Goal: Check status: Check status

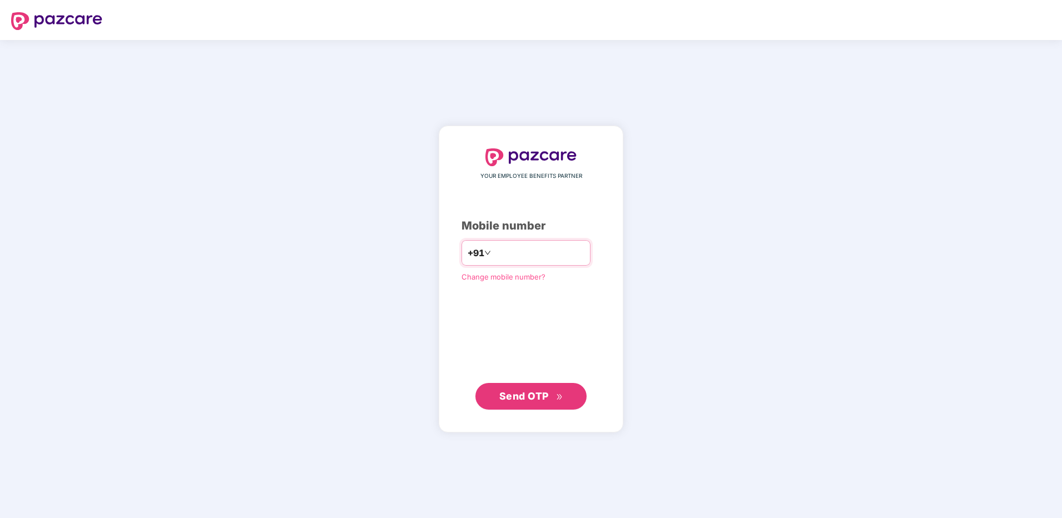
click at [535, 254] on input "number" at bounding box center [538, 253] width 91 height 18
type input "**********"
click at [507, 389] on span "Send OTP" at bounding box center [531, 397] width 64 height 16
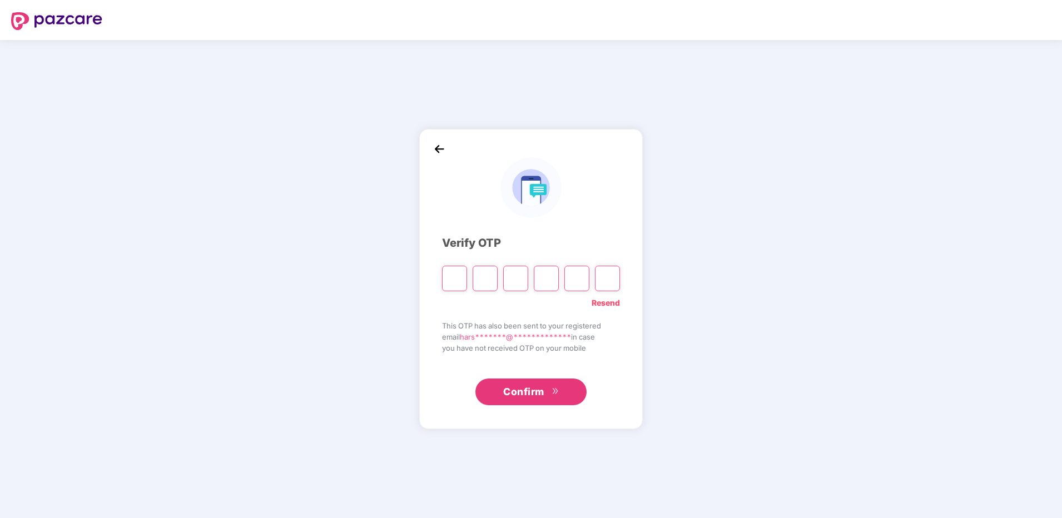
type input "*"
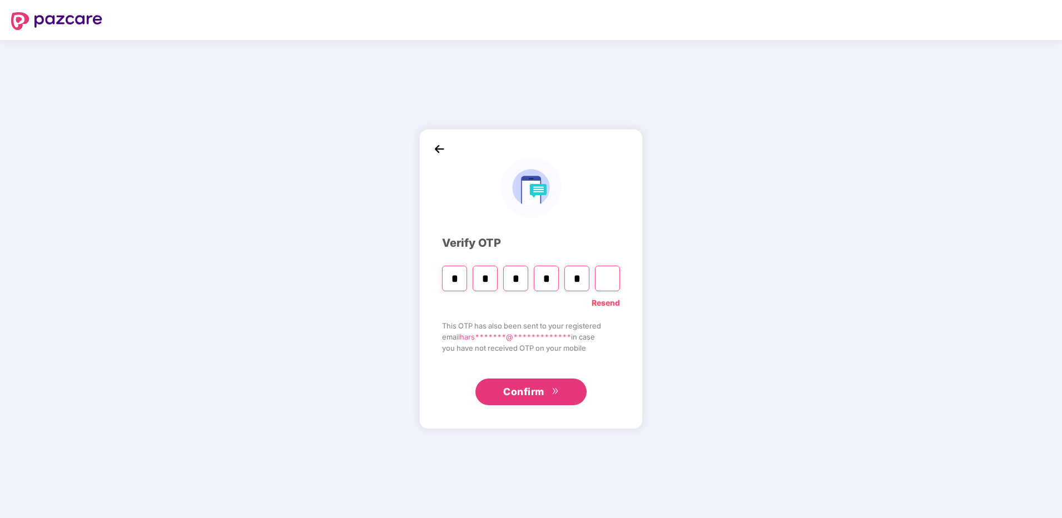
type input "*"
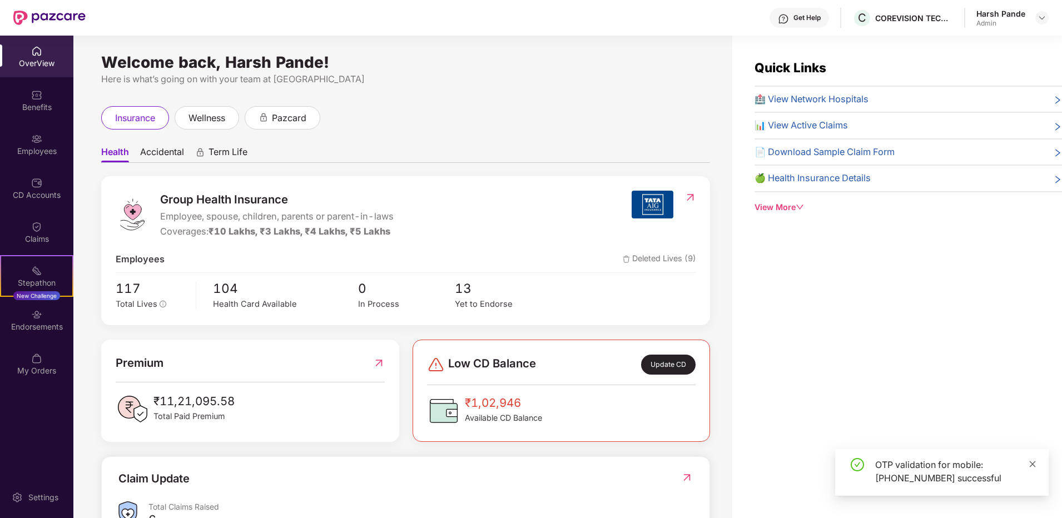
click at [1036, 465] on icon "close" at bounding box center [1032, 464] width 8 height 8
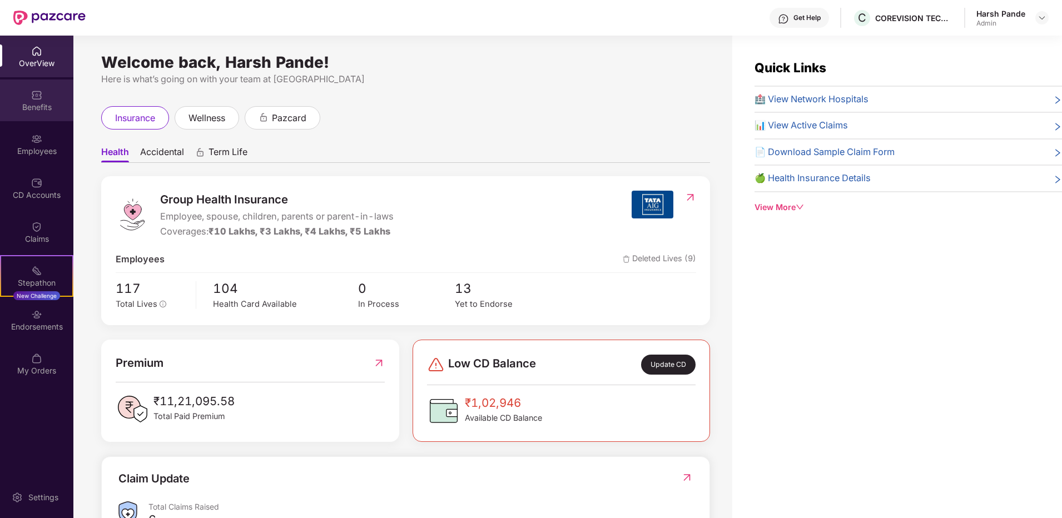
click at [49, 115] on div "Benefits" at bounding box center [36, 100] width 73 height 42
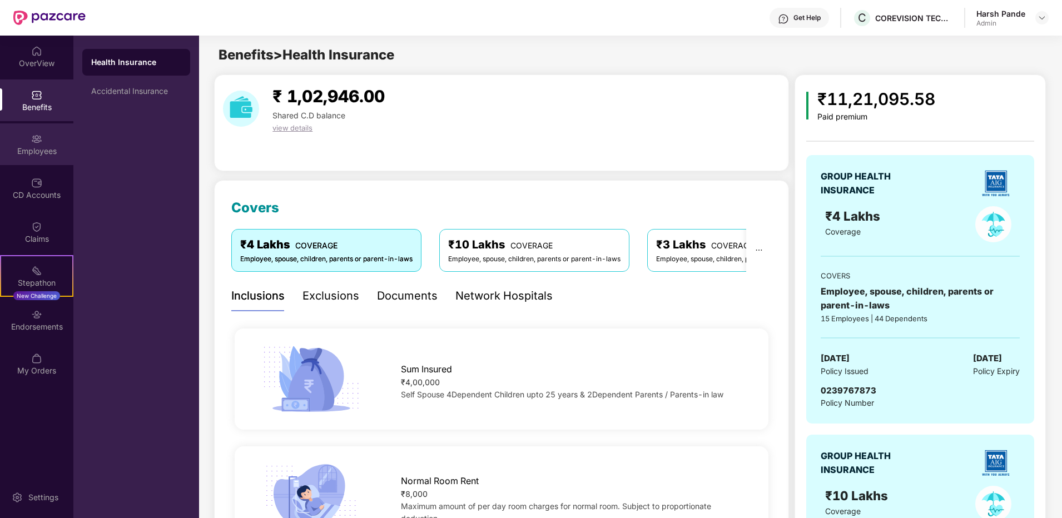
click at [50, 144] on div "Employees" at bounding box center [36, 144] width 73 height 42
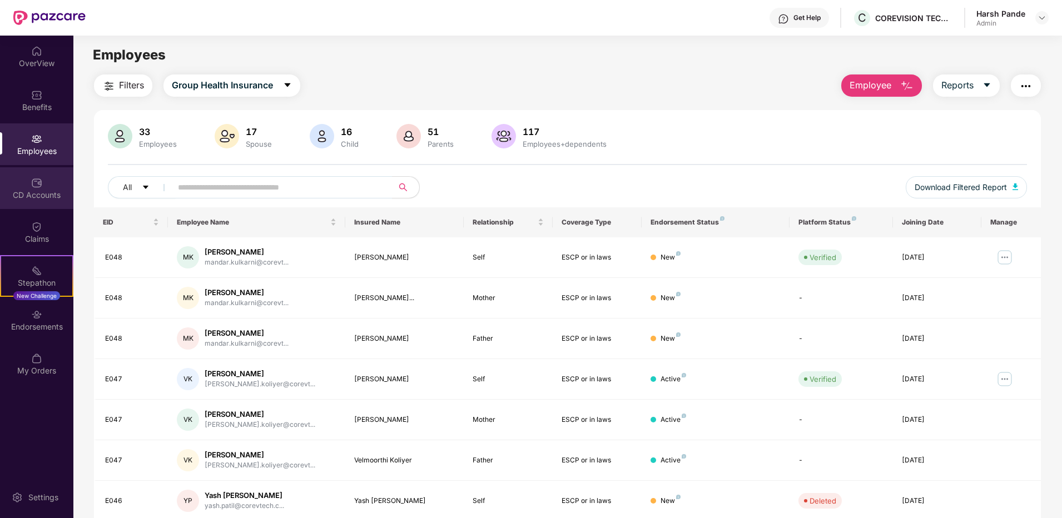
click at [36, 193] on div "CD Accounts" at bounding box center [36, 195] width 73 height 11
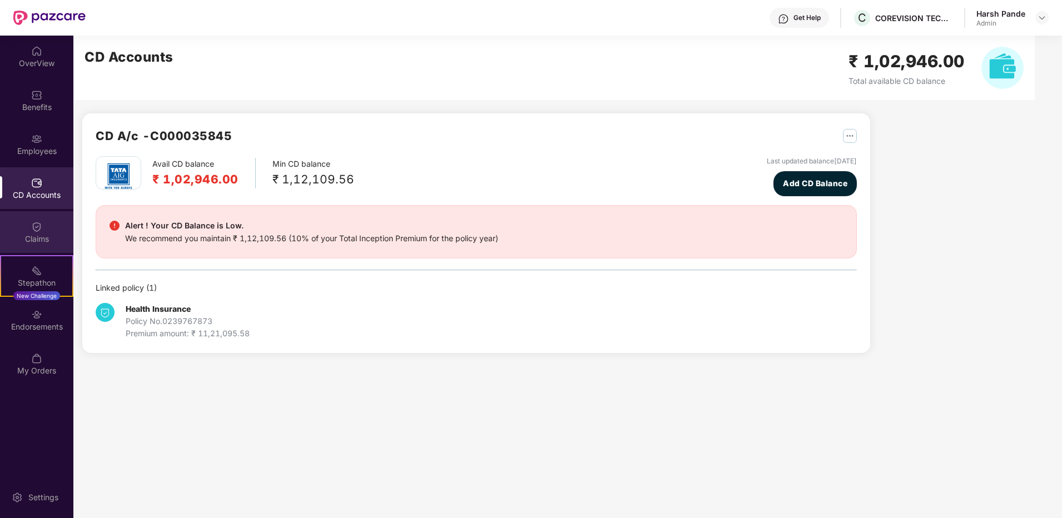
click at [36, 236] on div "Claims" at bounding box center [36, 238] width 73 height 11
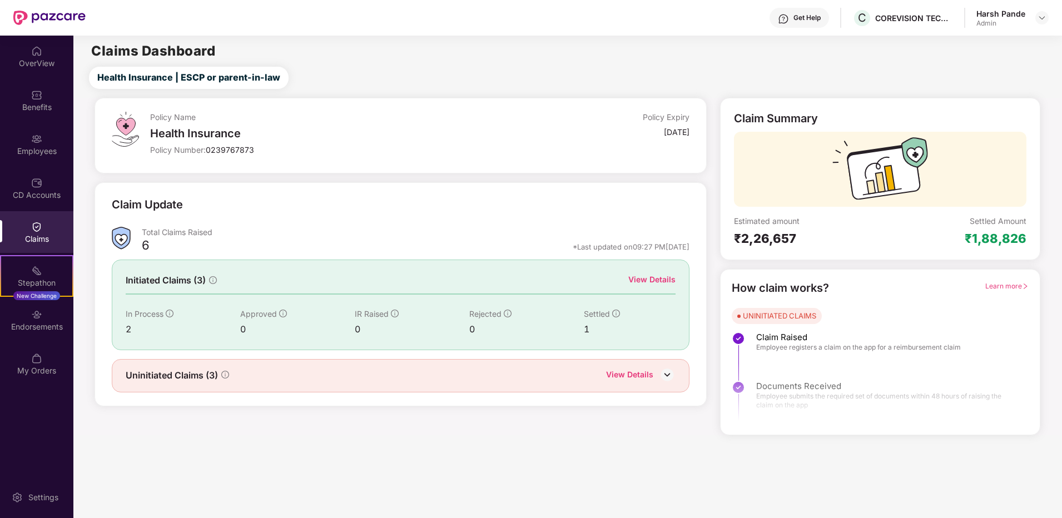
click at [665, 375] on img at bounding box center [667, 374] width 17 height 17
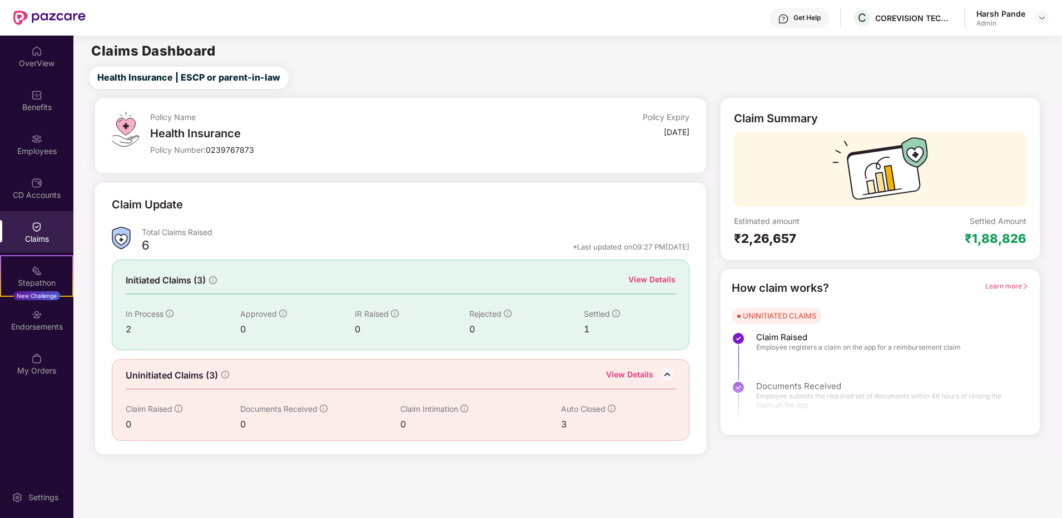
click at [33, 218] on div "Claims" at bounding box center [36, 232] width 73 height 42
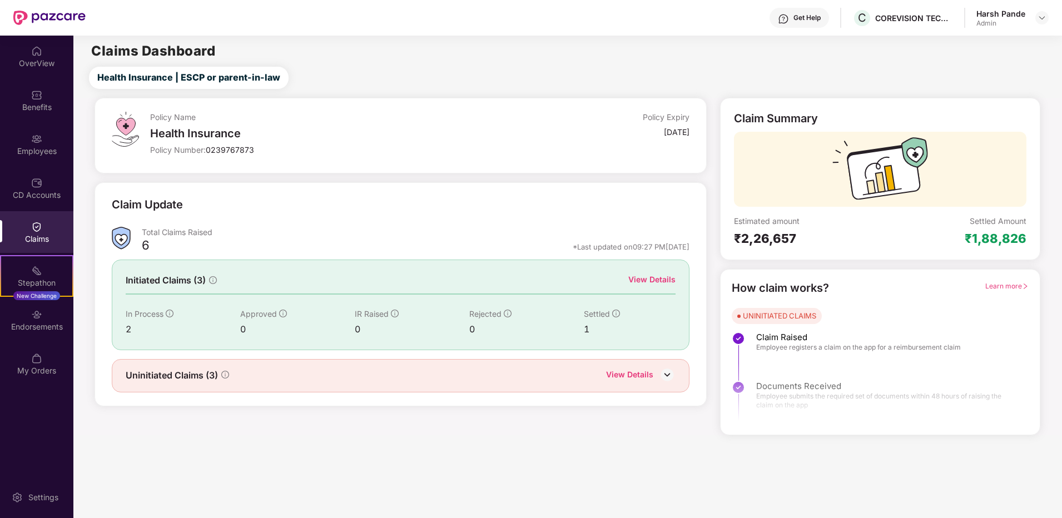
click at [664, 279] on div "View Details" at bounding box center [651, 279] width 47 height 12
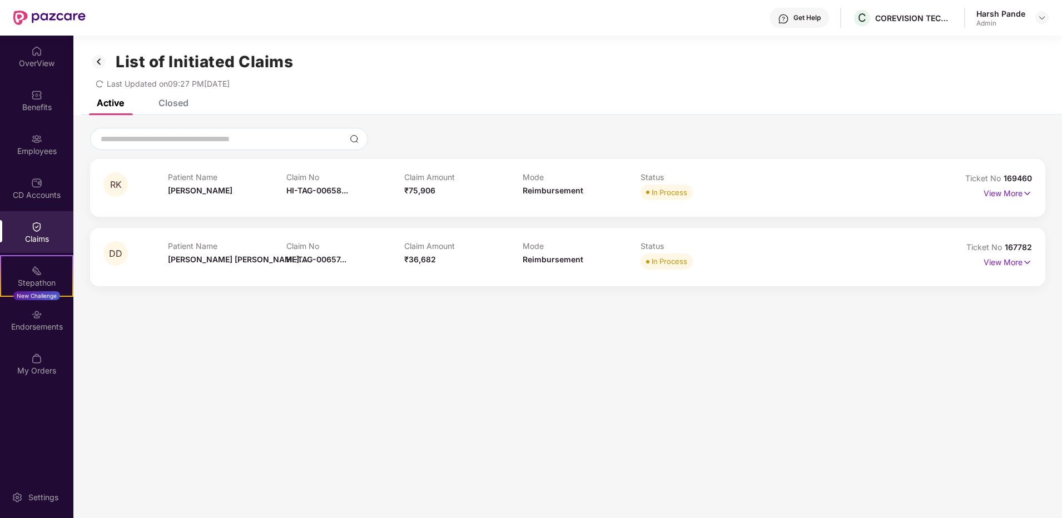
click at [180, 110] on div "Closed" at bounding box center [165, 103] width 47 height 24
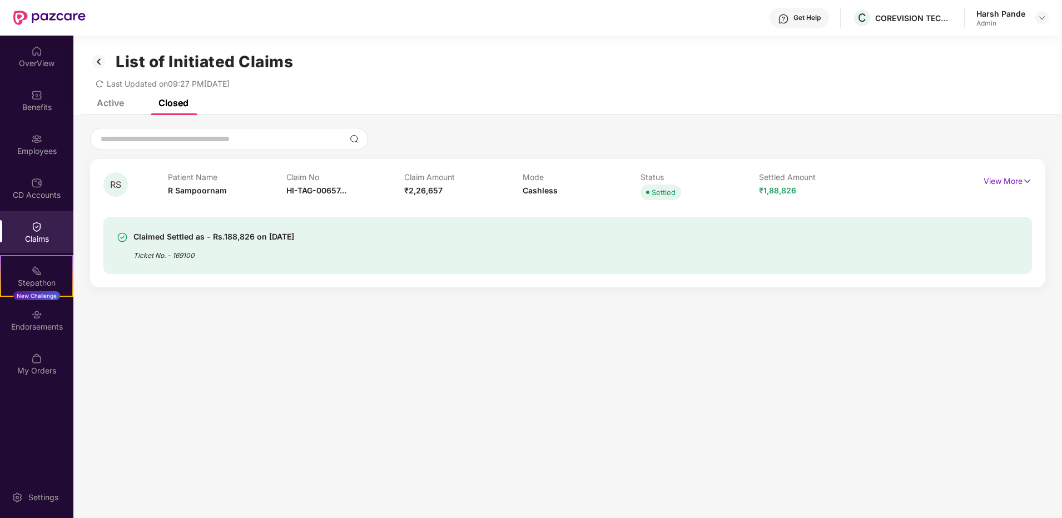
click at [111, 101] on div "Active" at bounding box center [110, 102] width 27 height 11
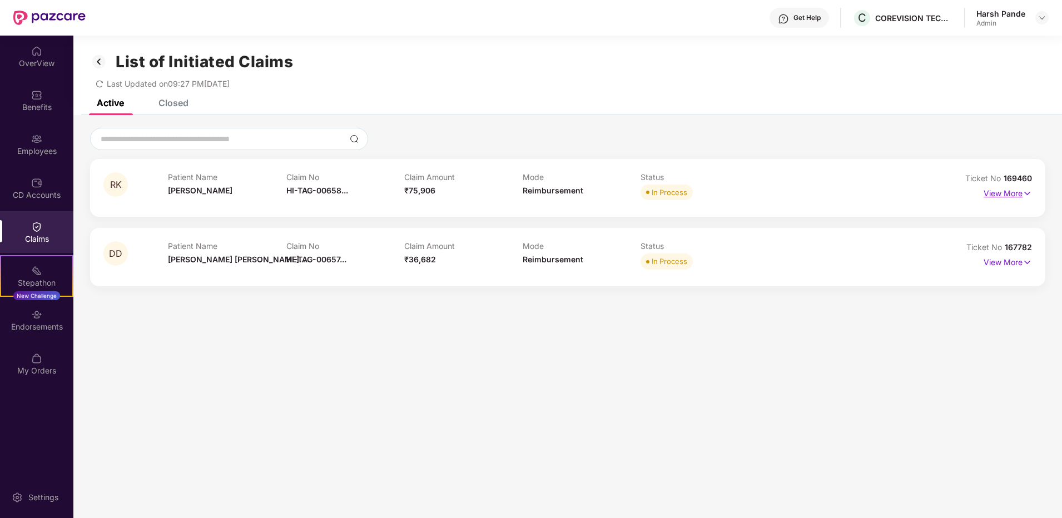
click at [1027, 195] on img at bounding box center [1026, 193] width 9 height 12
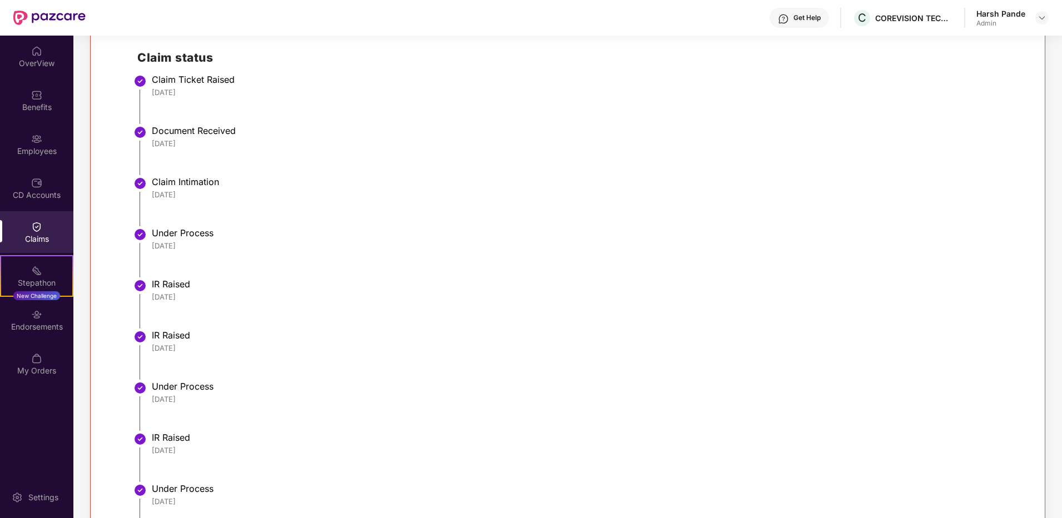
scroll to position [167, 0]
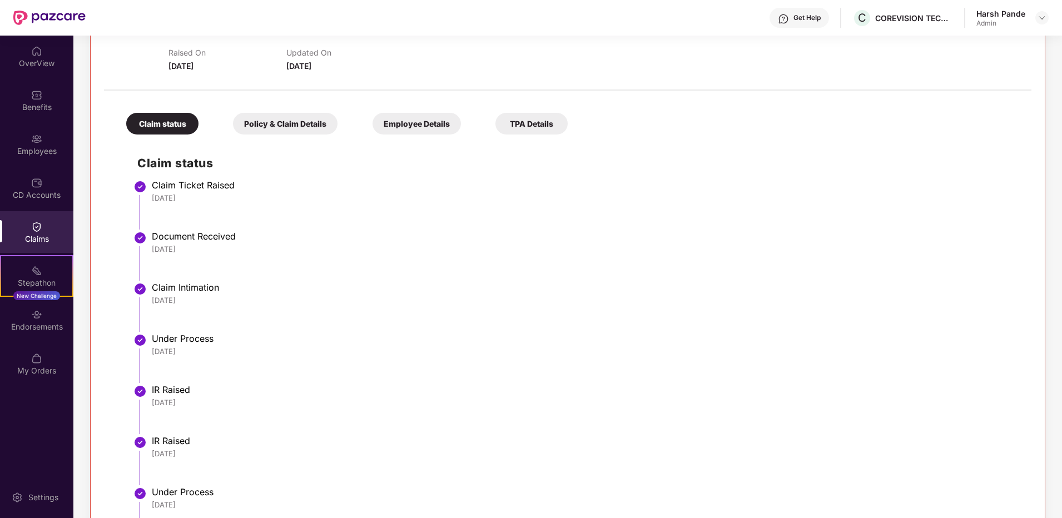
click at [320, 122] on div "Policy & Claim Details" at bounding box center [285, 124] width 104 height 22
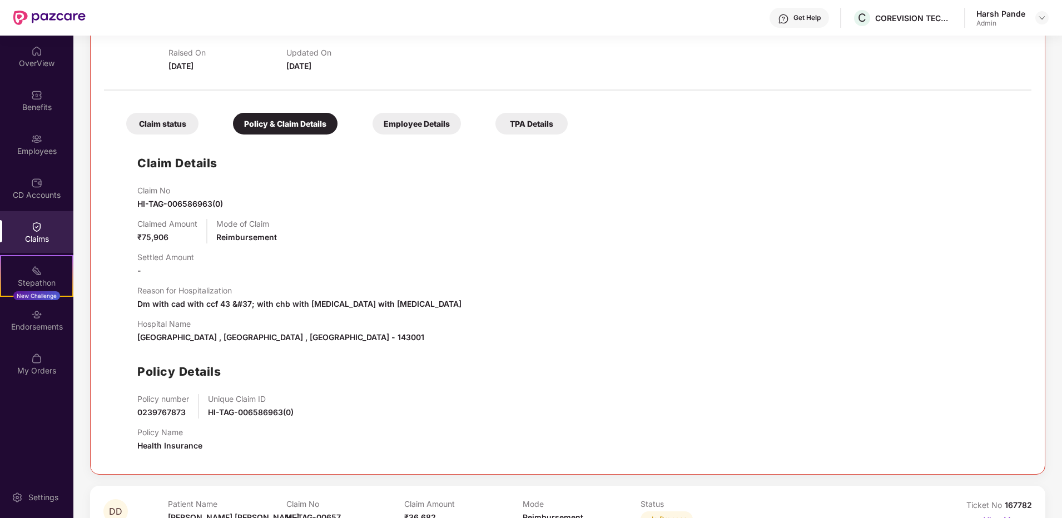
click at [413, 125] on div "Employee Details" at bounding box center [416, 124] width 88 height 22
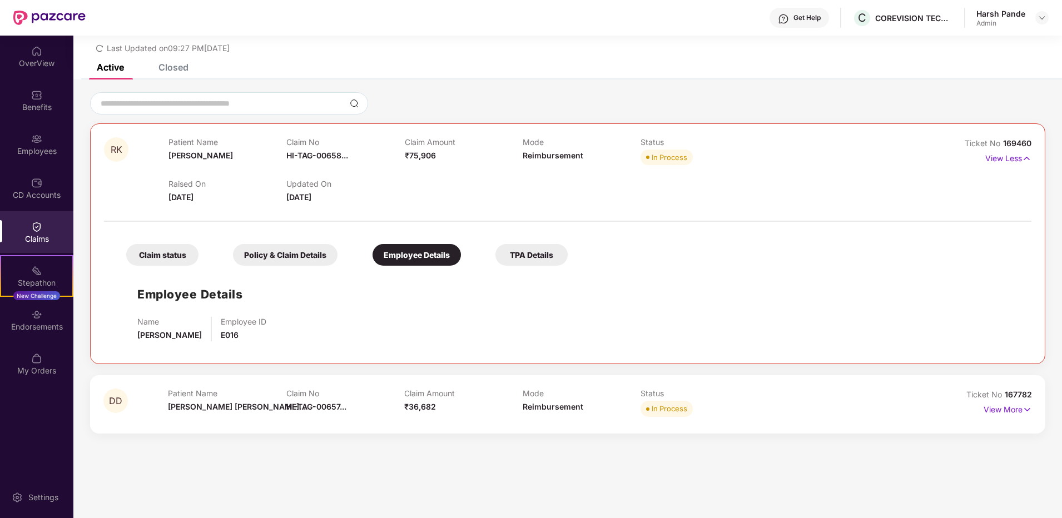
scroll to position [36, 0]
click at [523, 251] on div "TPA Details" at bounding box center [531, 255] width 72 height 22
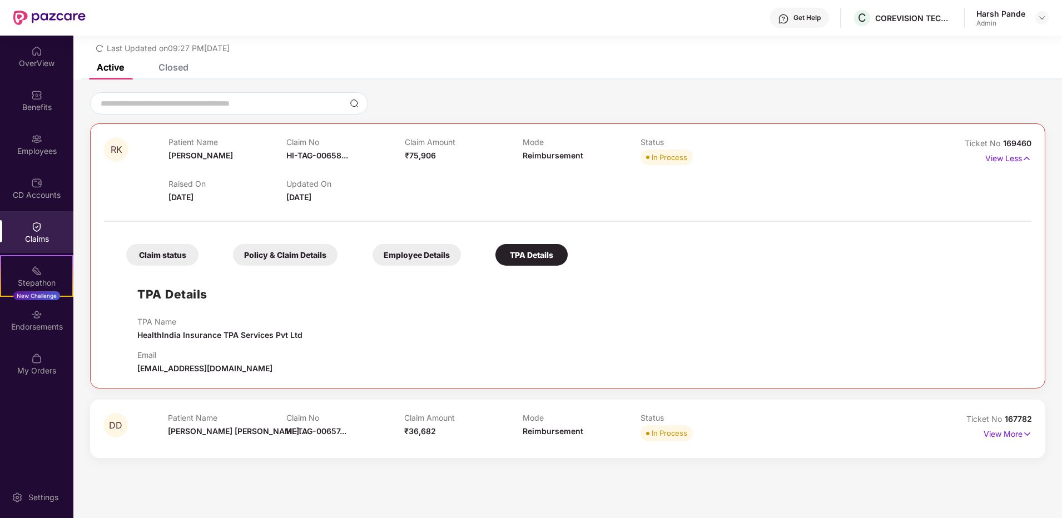
click at [159, 257] on div "Claim status" at bounding box center [162, 255] width 72 height 22
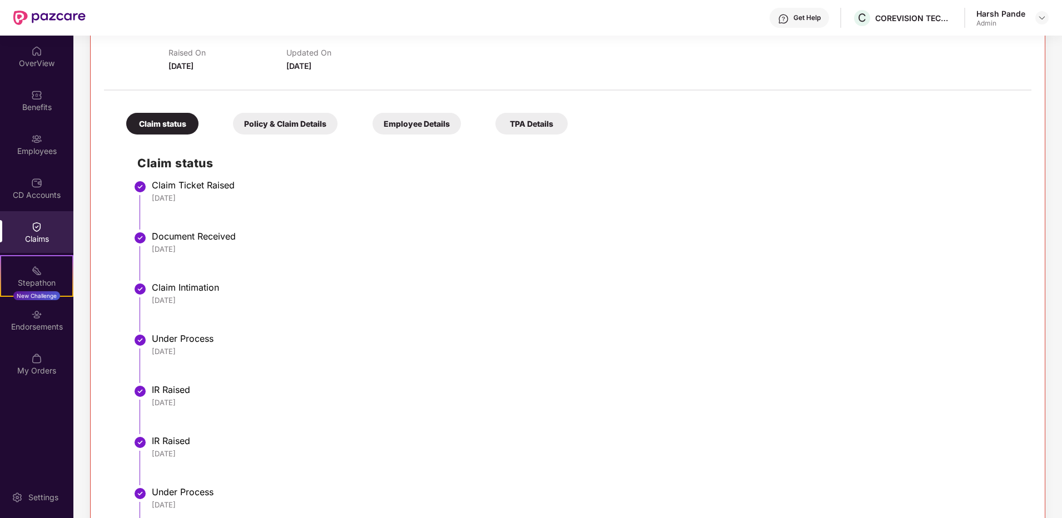
click at [270, 132] on div "Policy & Claim Details" at bounding box center [285, 124] width 104 height 22
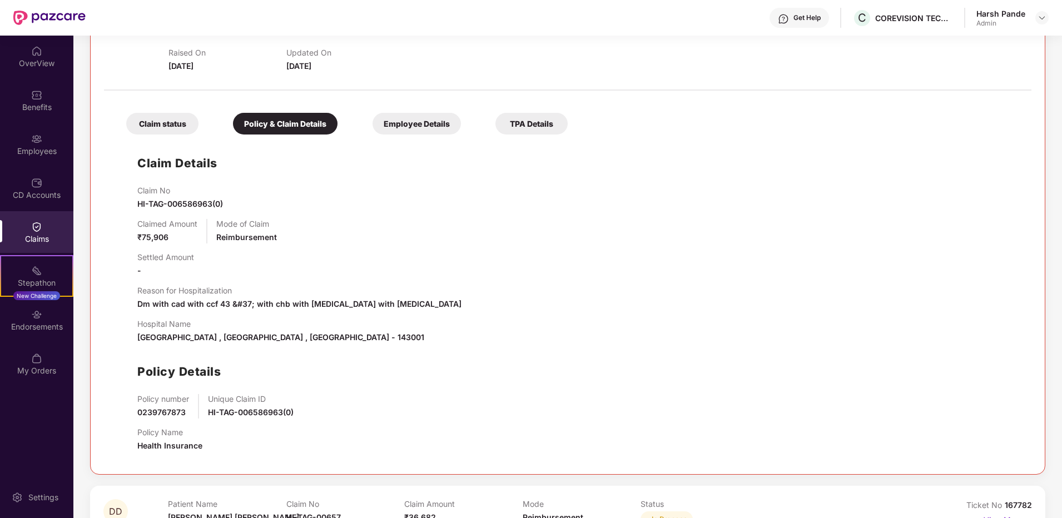
scroll to position [0, 0]
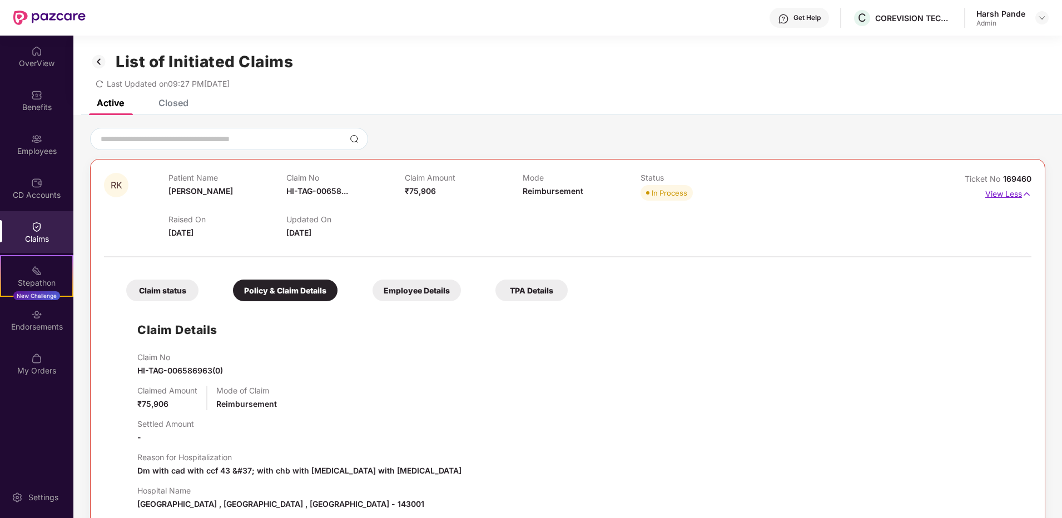
click at [1003, 197] on p "View Less" at bounding box center [1008, 192] width 46 height 15
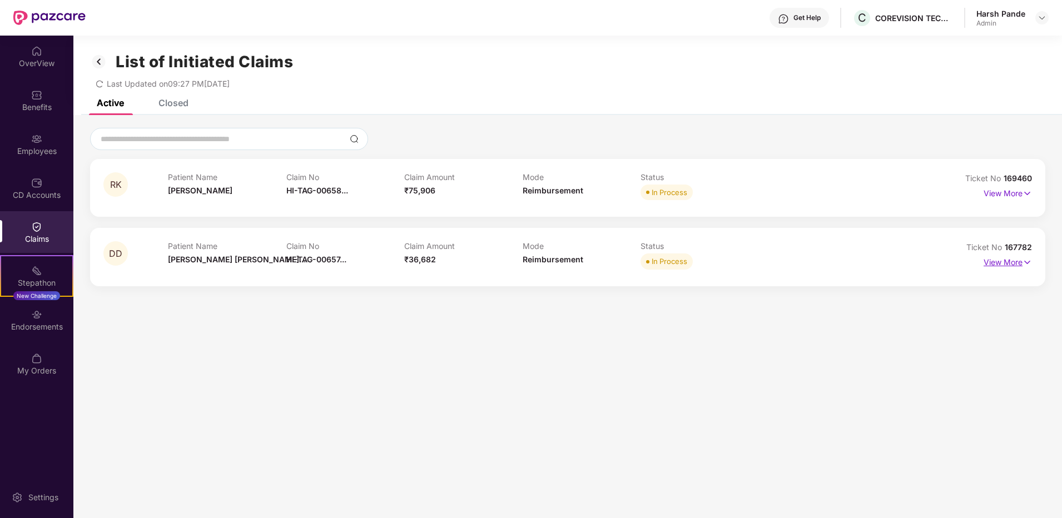
click at [1022, 265] on img at bounding box center [1026, 262] width 9 height 12
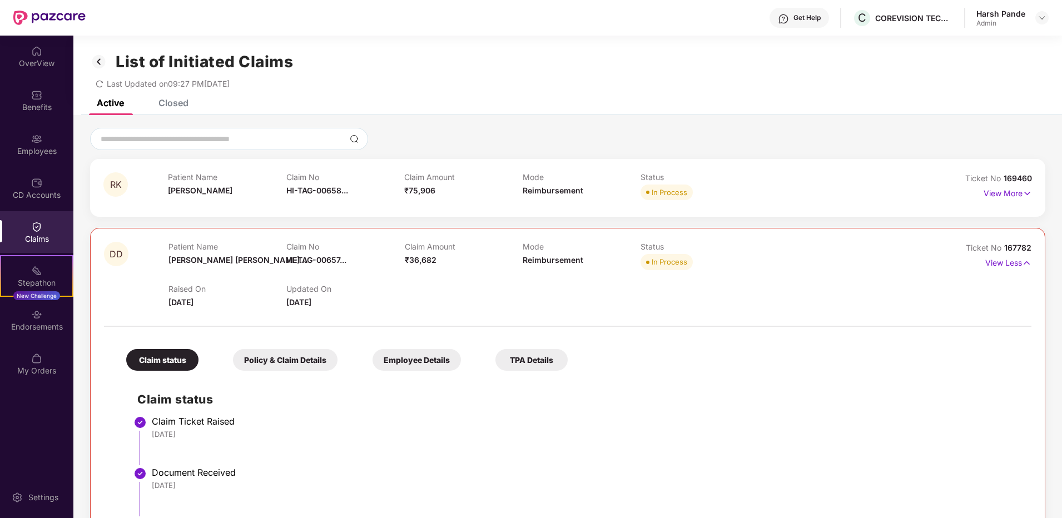
click at [316, 198] on div "Claim No HI-TAG-00658..." at bounding box center [345, 187] width 118 height 31
click at [497, 165] on div "RK Patient Name Rajwant Kaur Claim No HI-TAG-00658... Claim Amount ₹75,906 Mode…" at bounding box center [567, 188] width 955 height 58
click at [1006, 191] on p "View More" at bounding box center [1007, 192] width 48 height 15
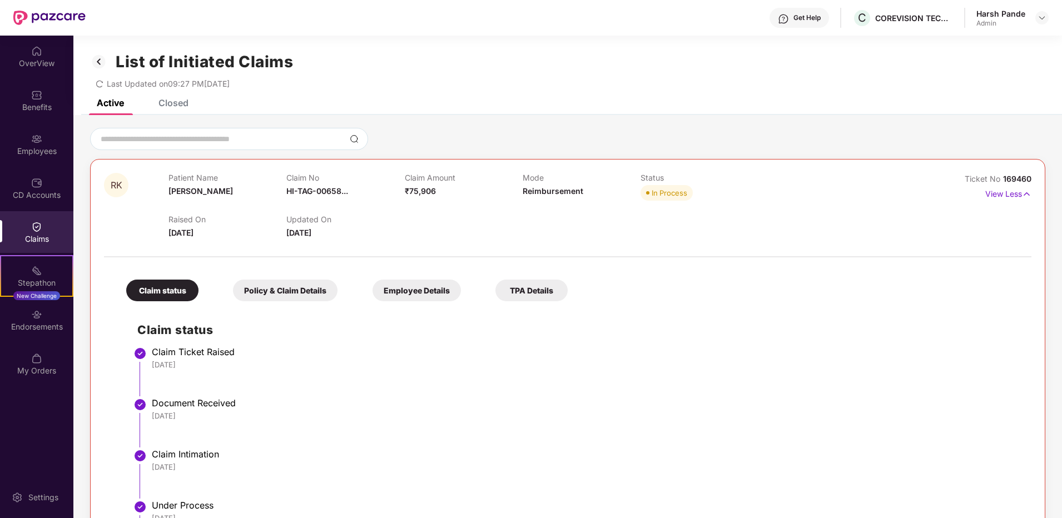
click at [478, 286] on div "Claim status Policy & Claim Details Employee Details TPA Details" at bounding box center [341, 284] width 452 height 33
click at [331, 289] on div "Policy & Claim Details" at bounding box center [285, 291] width 104 height 22
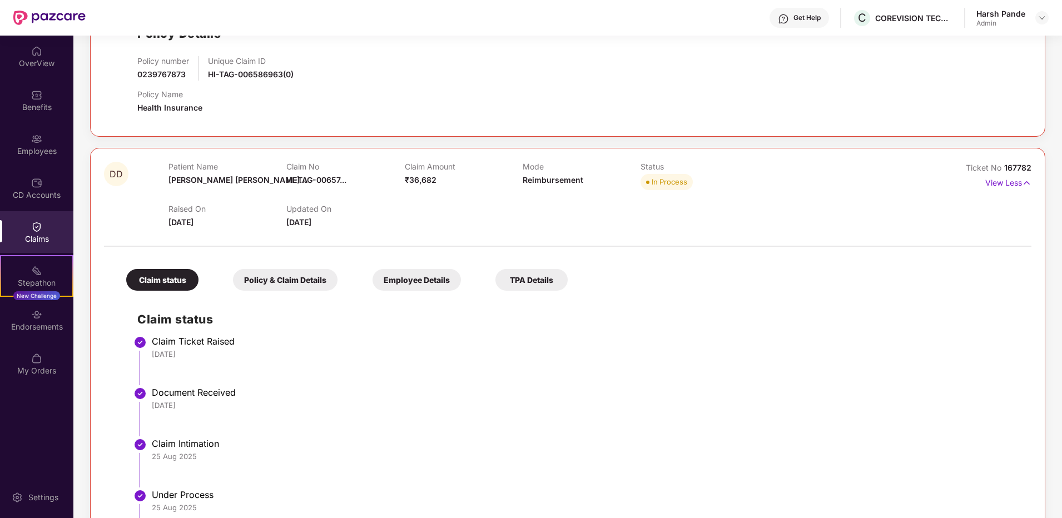
scroll to position [504, 0]
click at [309, 284] on div "Policy & Claim Details" at bounding box center [285, 281] width 104 height 22
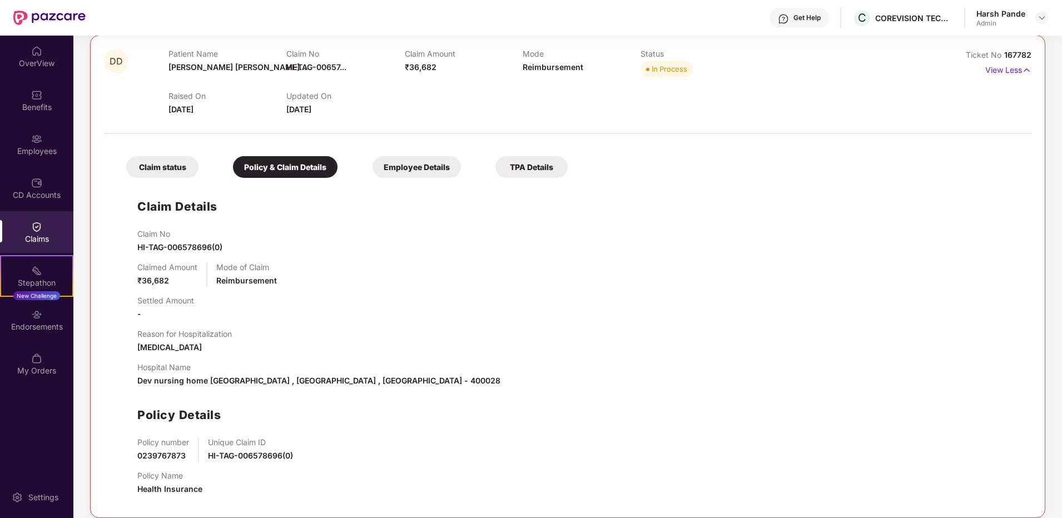
scroll to position [629, 0]
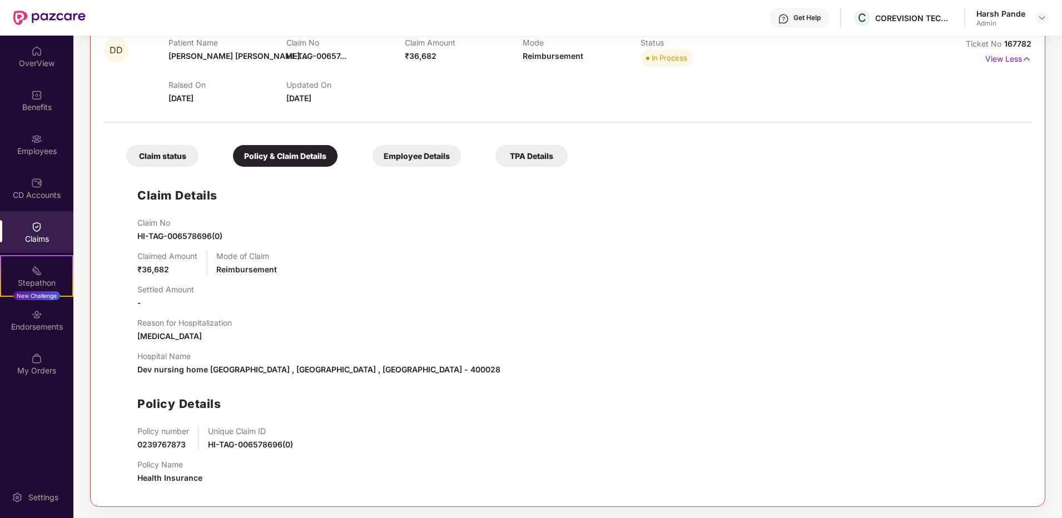
click at [391, 150] on div "Employee Details" at bounding box center [416, 156] width 88 height 22
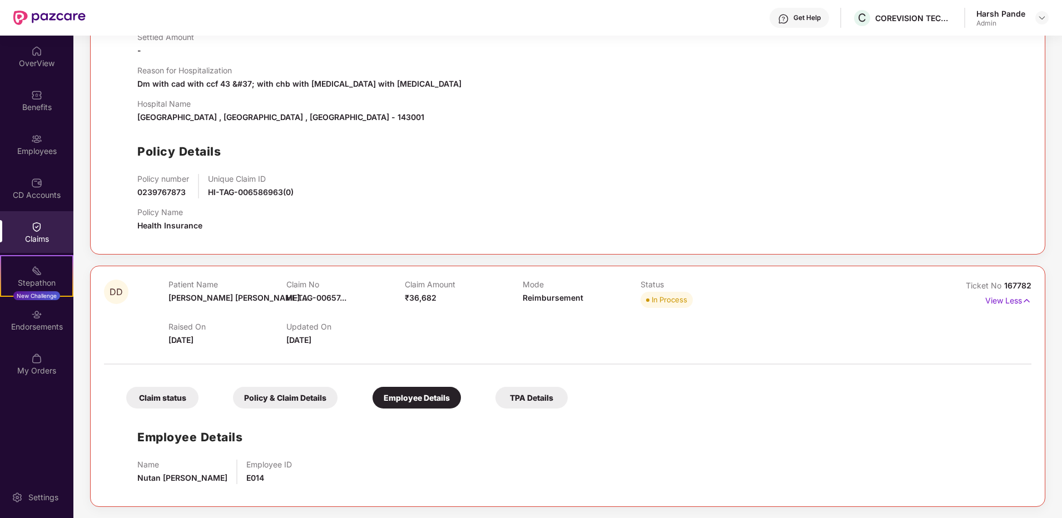
scroll to position [387, 0]
click at [525, 396] on div "TPA Details" at bounding box center [531, 398] width 72 height 22
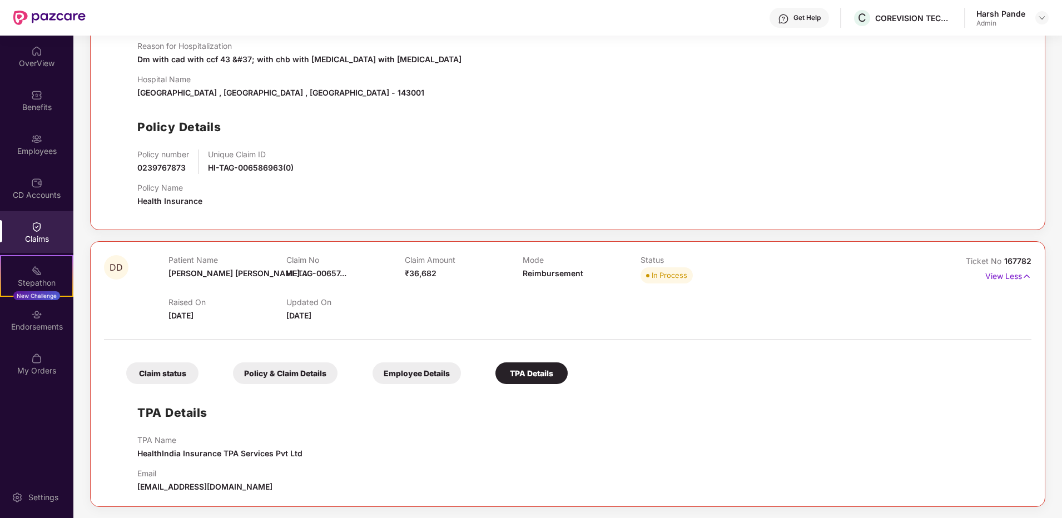
click at [309, 369] on div "Policy & Claim Details" at bounding box center [285, 373] width 104 height 22
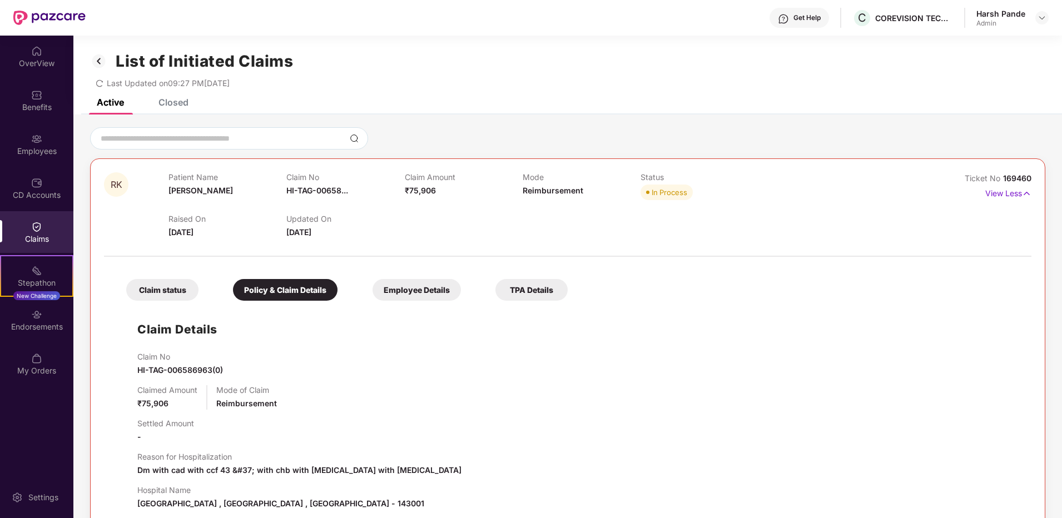
scroll to position [0, 0]
click at [170, 105] on div "Closed" at bounding box center [173, 102] width 30 height 11
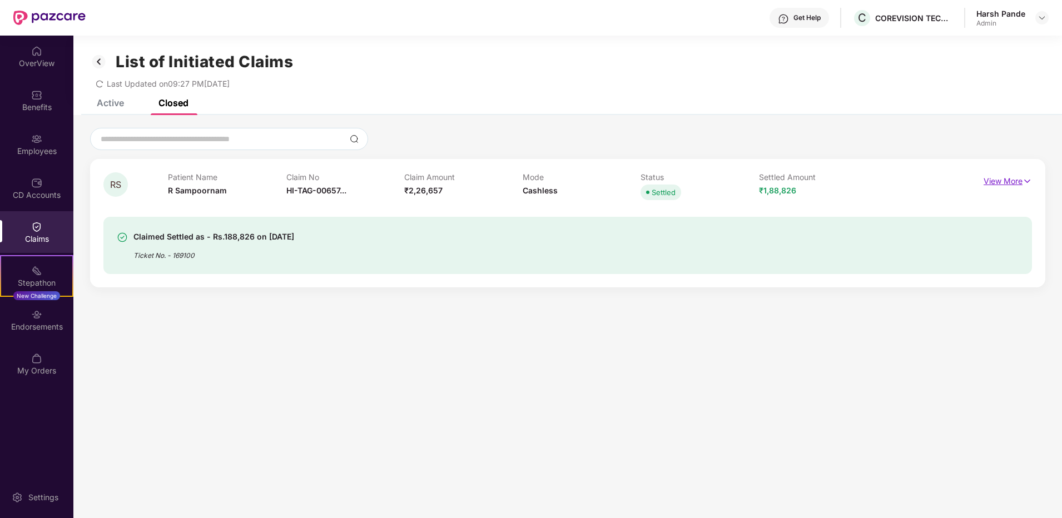
click at [1021, 176] on p "View More" at bounding box center [1007, 179] width 48 height 15
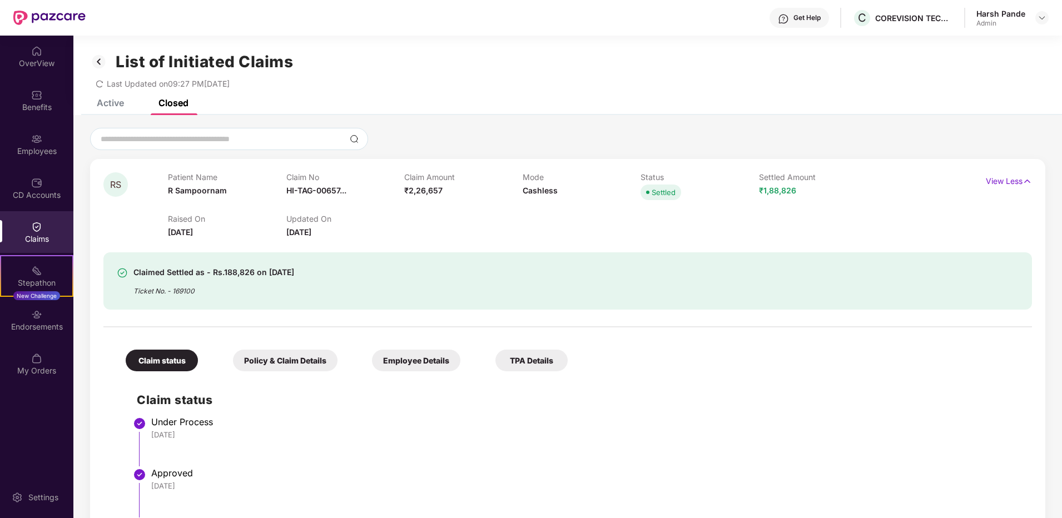
click at [114, 106] on div "Active" at bounding box center [110, 102] width 27 height 11
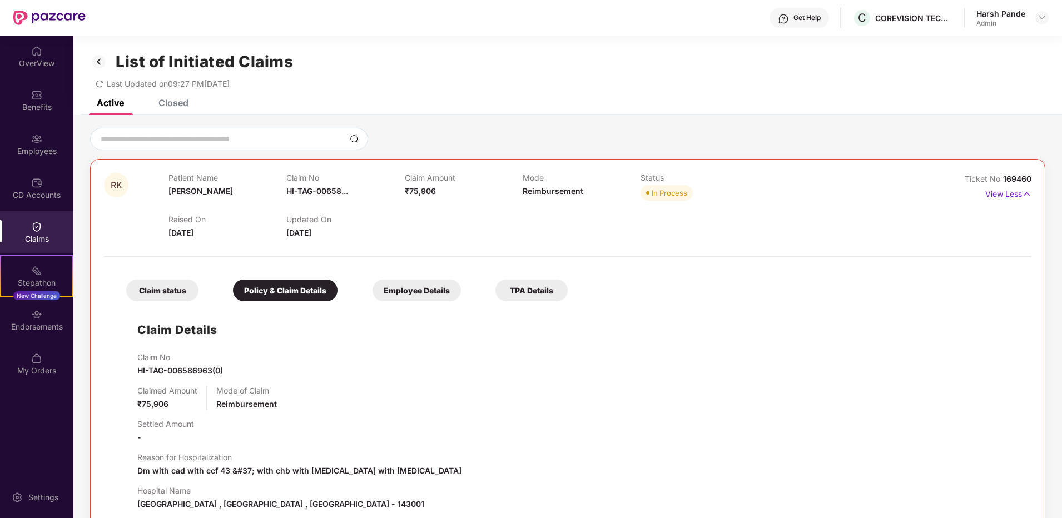
click at [102, 57] on img at bounding box center [99, 61] width 18 height 19
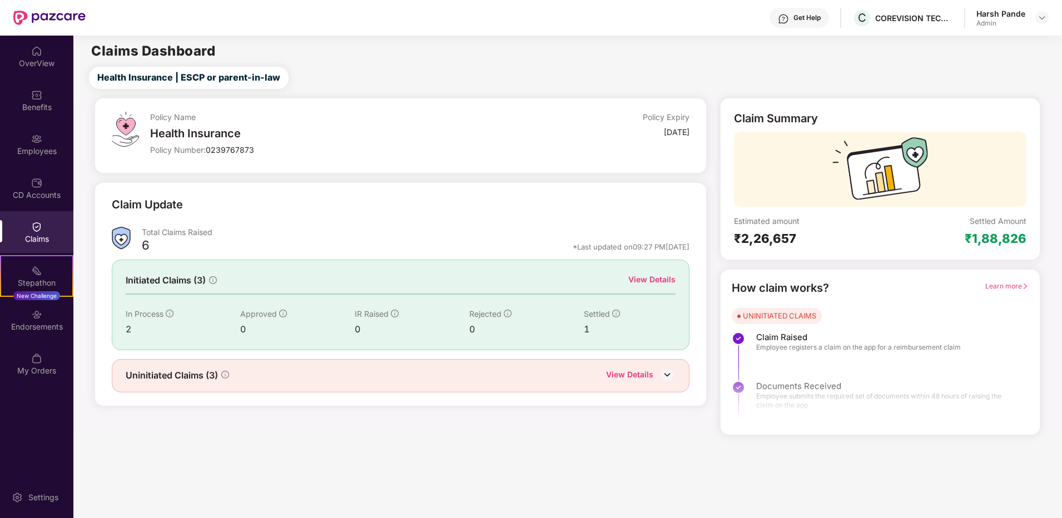
click at [670, 369] on img at bounding box center [667, 374] width 17 height 17
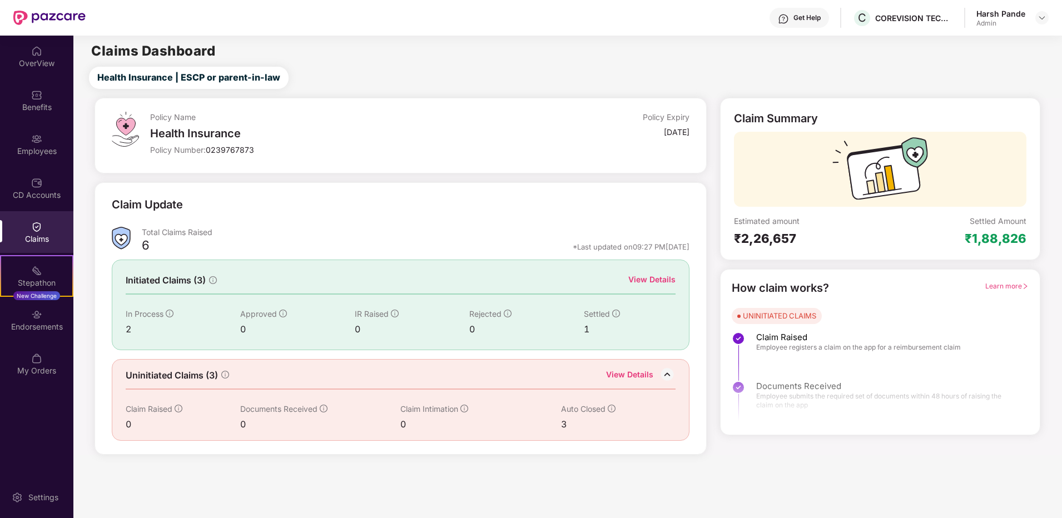
click at [628, 376] on div "View Details" at bounding box center [629, 376] width 47 height 14
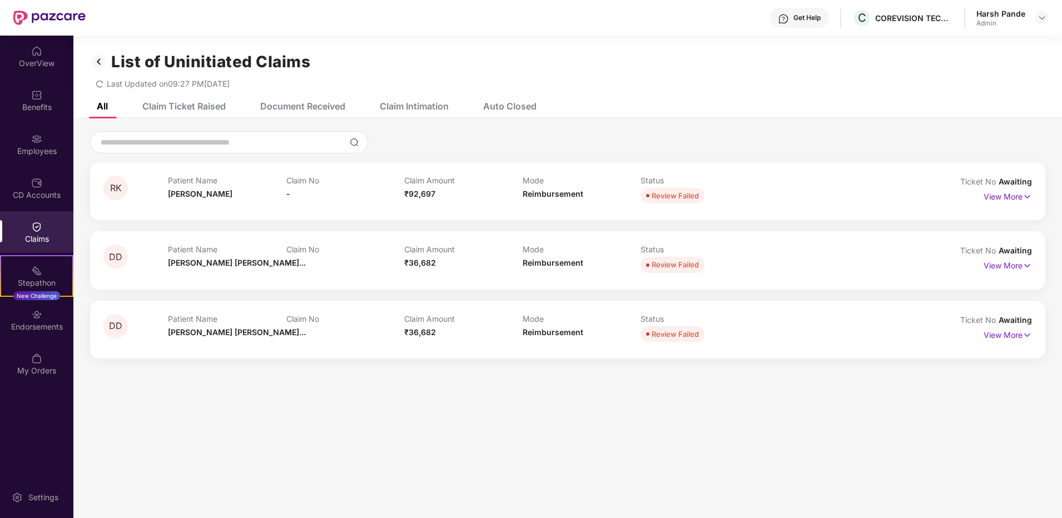
click at [400, 108] on div "Claim Intimation" at bounding box center [414, 106] width 69 height 11
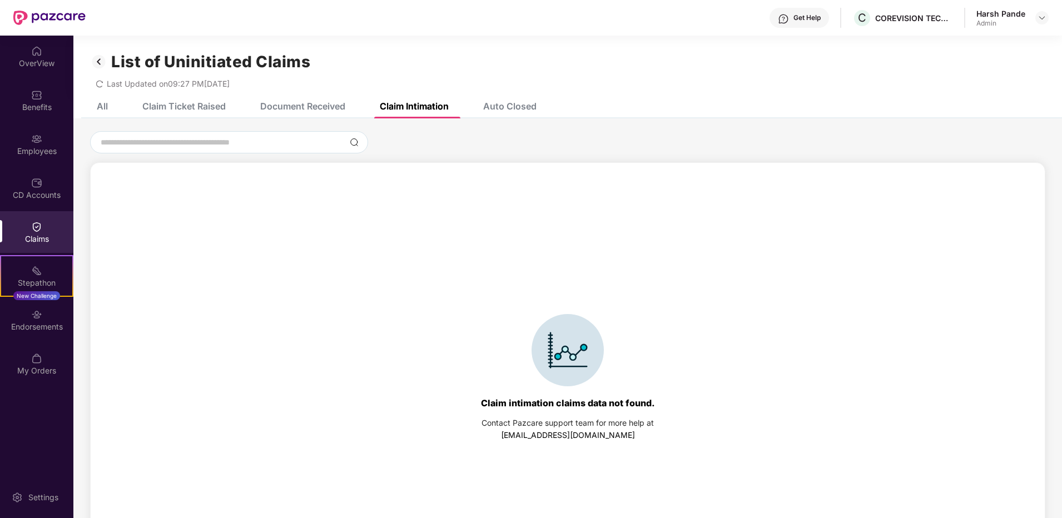
click at [514, 99] on div "Auto Closed" at bounding box center [501, 106] width 70 height 24
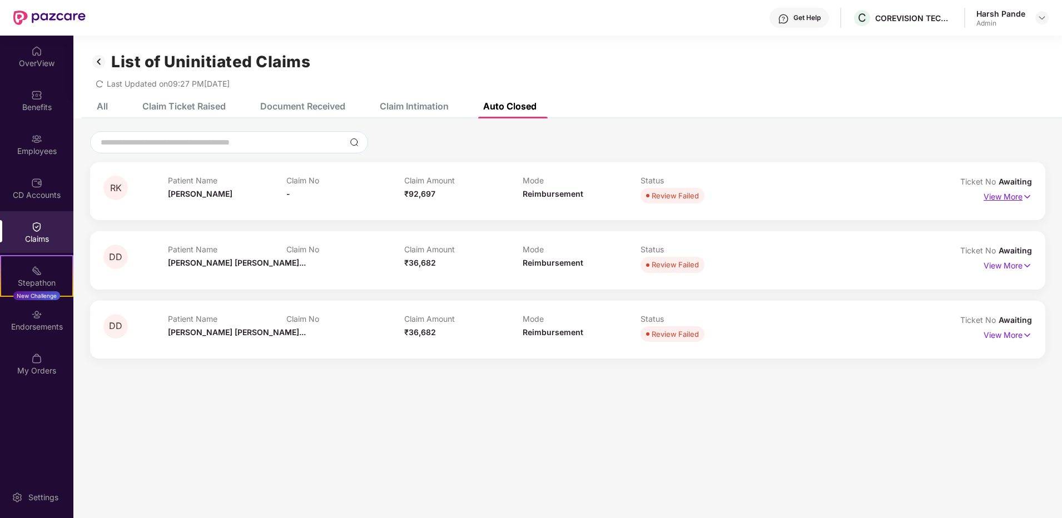
click at [1016, 196] on p "View More" at bounding box center [1007, 195] width 48 height 15
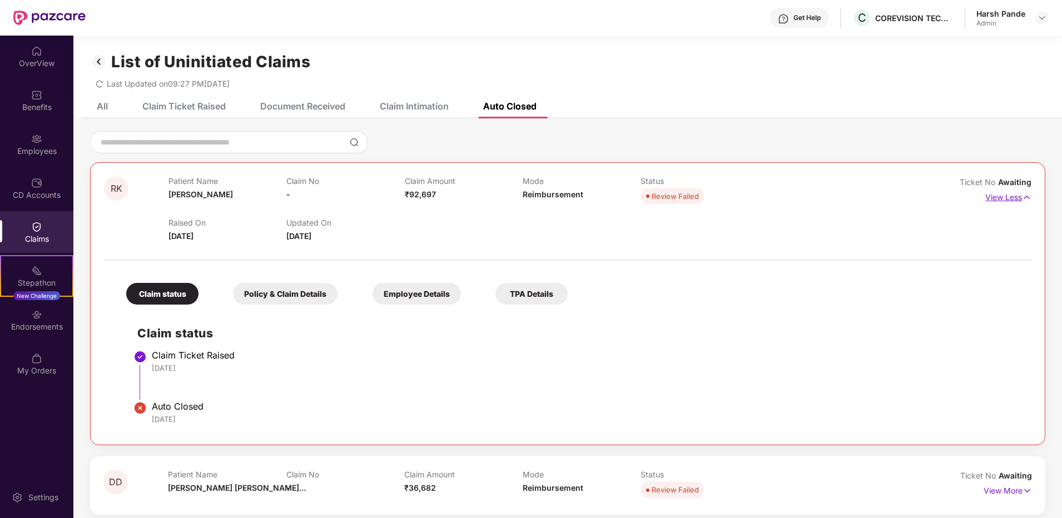
click at [1006, 192] on p "View Less" at bounding box center [1008, 195] width 46 height 15
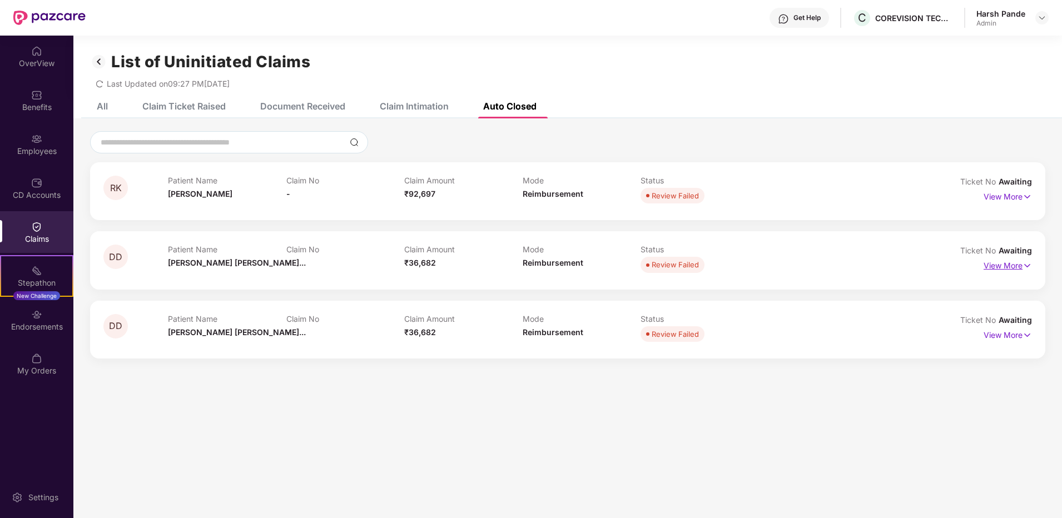
click at [1022, 263] on img at bounding box center [1026, 266] width 9 height 12
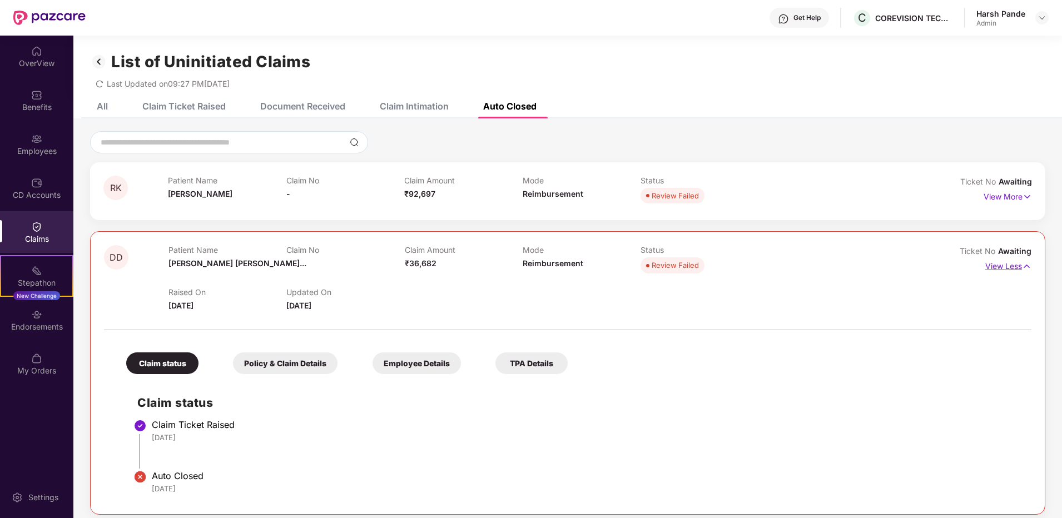
click at [1022, 263] on img at bounding box center [1026, 266] width 9 height 12
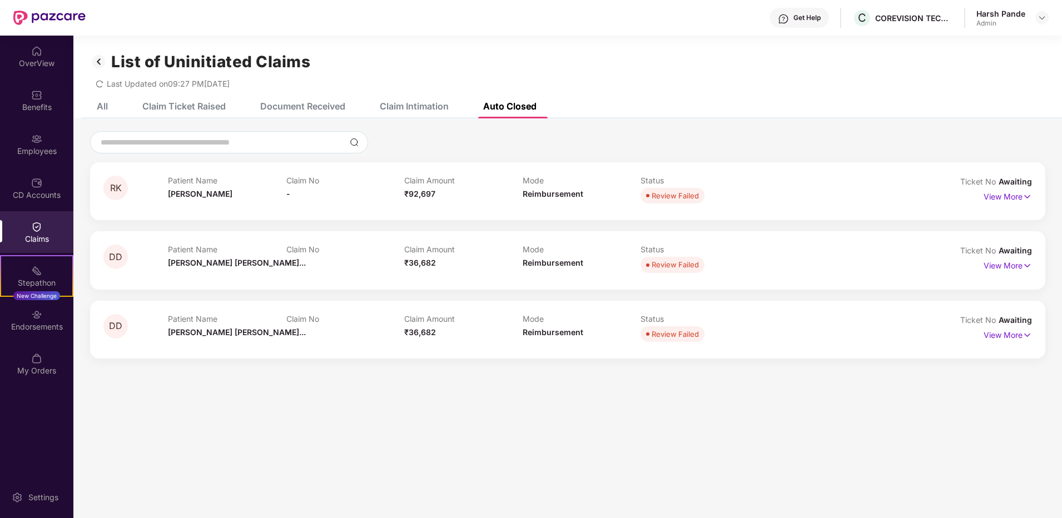
click at [197, 109] on div "Claim Ticket Raised" at bounding box center [183, 106] width 83 height 11
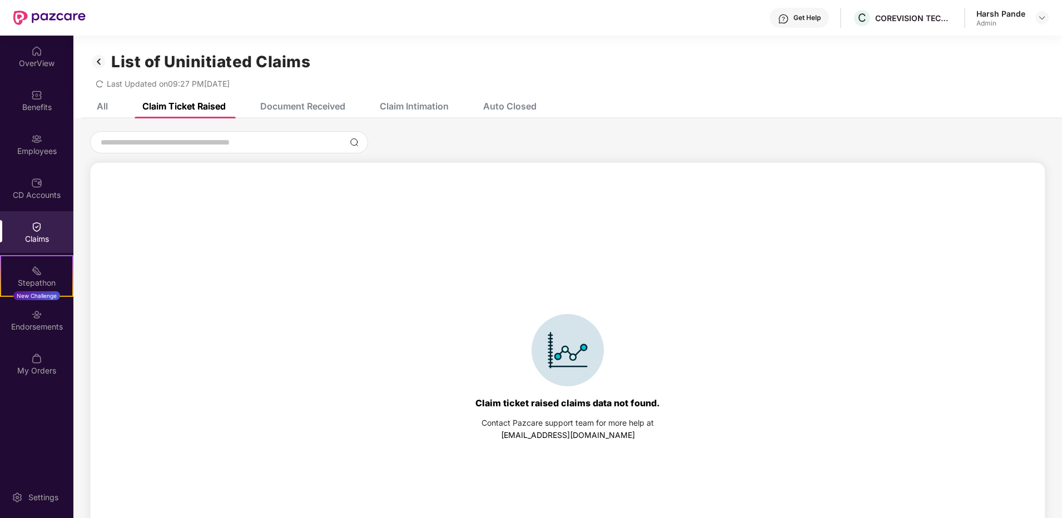
click at [301, 111] on div "Document Received" at bounding box center [302, 106] width 85 height 11
click at [105, 105] on div "All" at bounding box center [102, 106] width 11 height 11
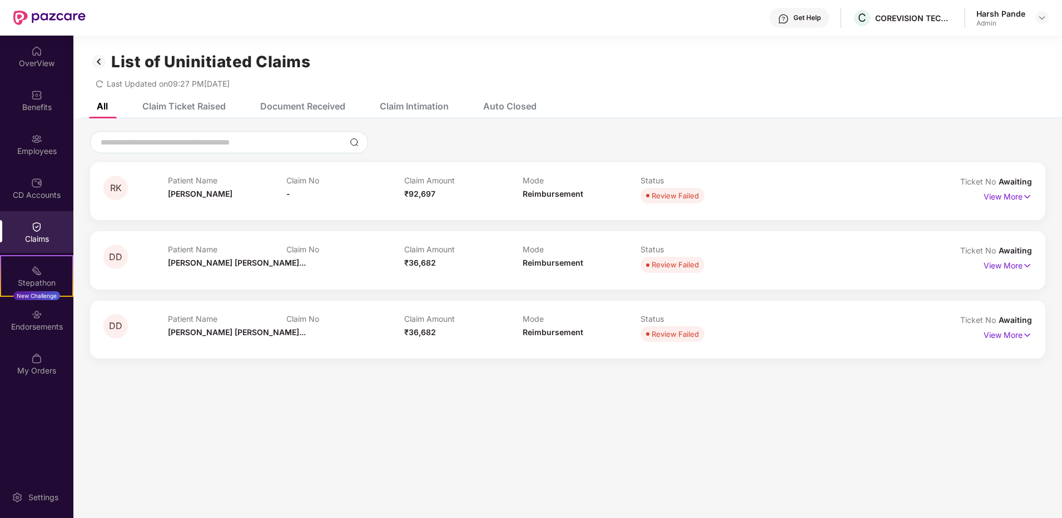
click at [100, 61] on img at bounding box center [99, 61] width 18 height 19
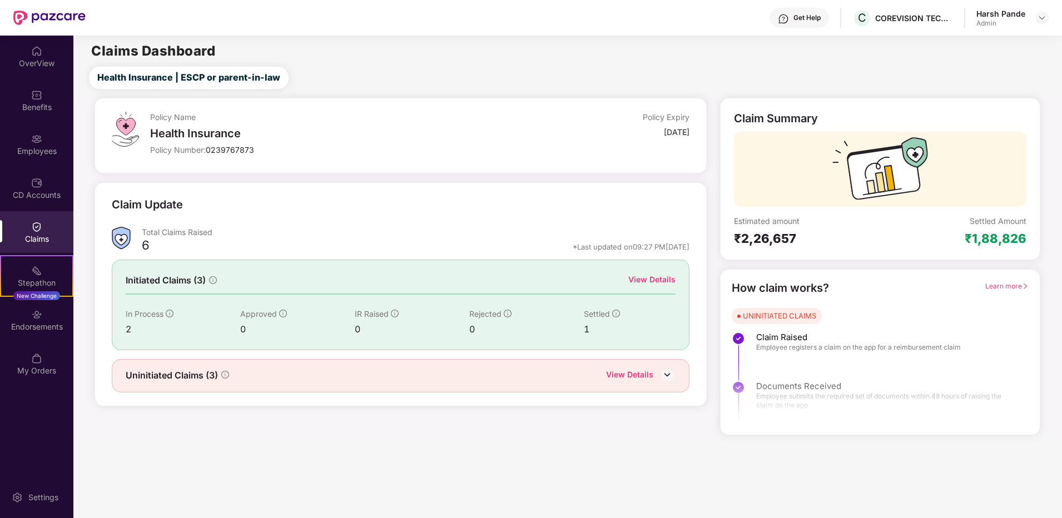
click at [663, 281] on div "View Details" at bounding box center [651, 279] width 47 height 12
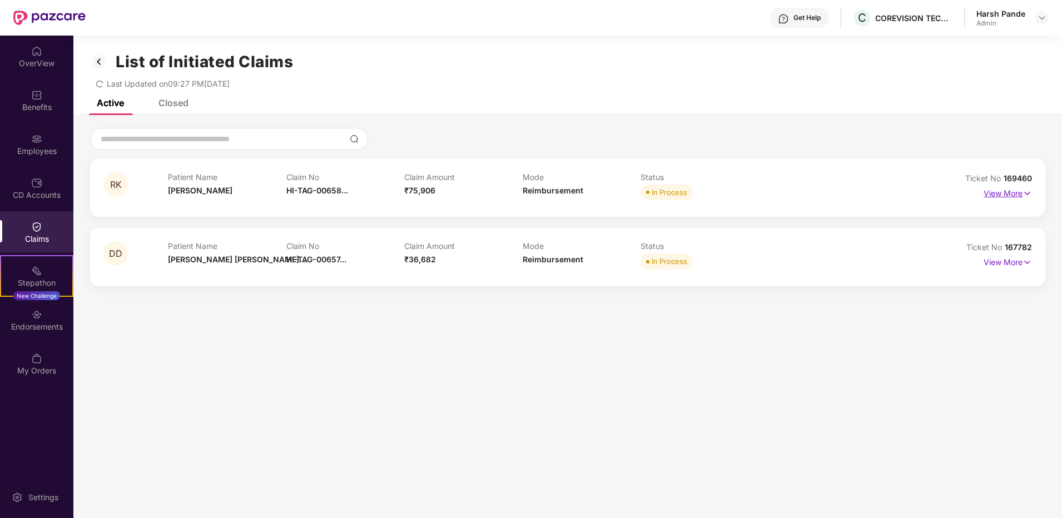
click at [1007, 193] on p "View More" at bounding box center [1007, 192] width 48 height 15
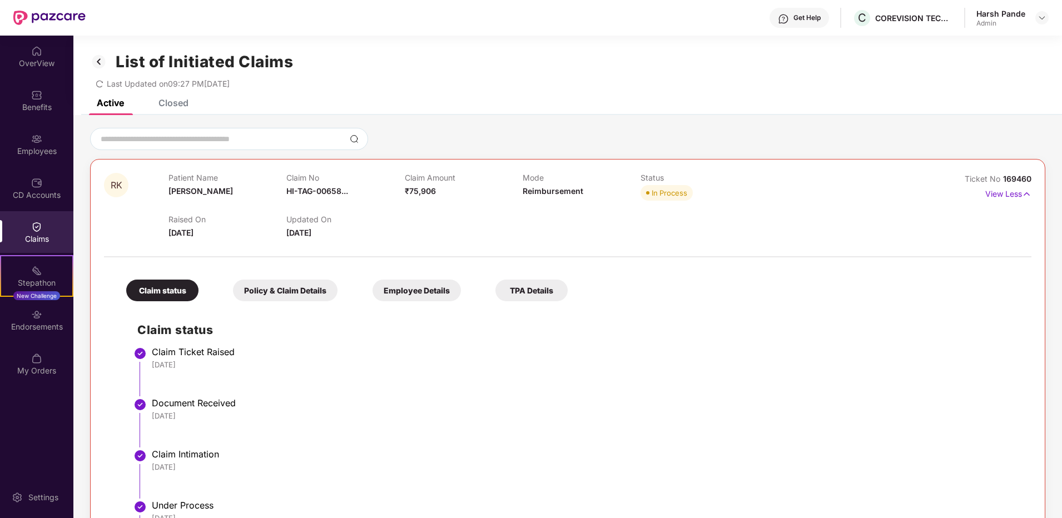
click at [276, 290] on div "Policy & Claim Details" at bounding box center [285, 291] width 104 height 22
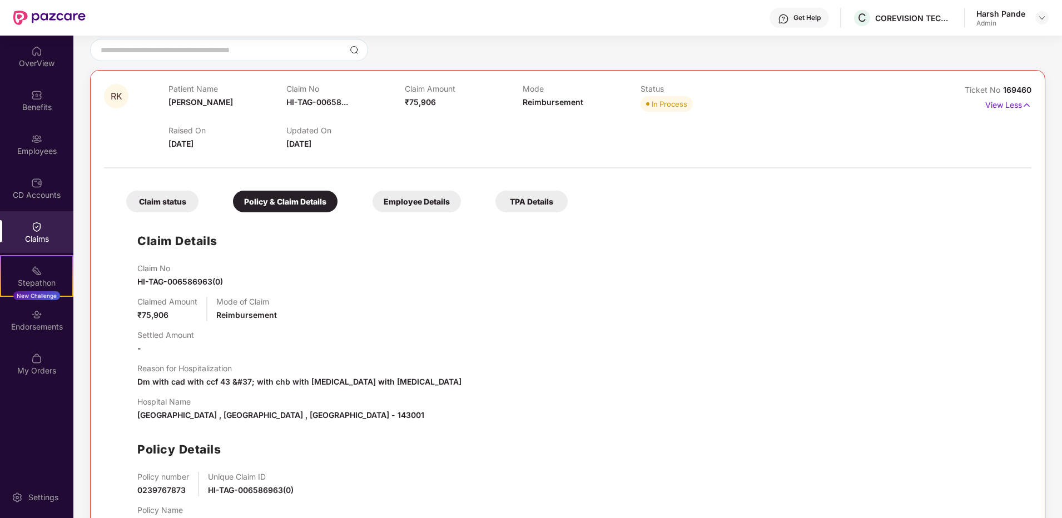
scroll to position [204, 0]
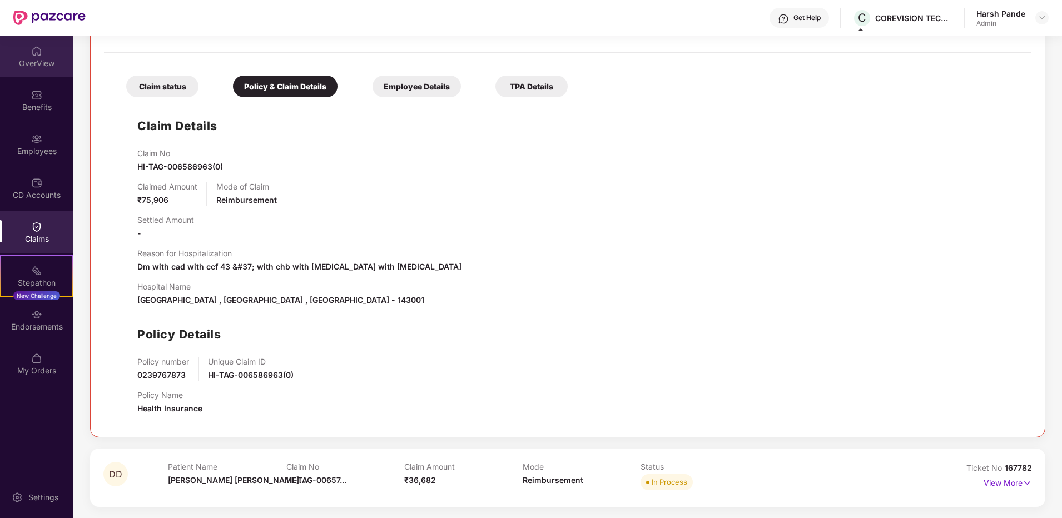
click at [43, 61] on div "OverView" at bounding box center [36, 62] width 73 height 11
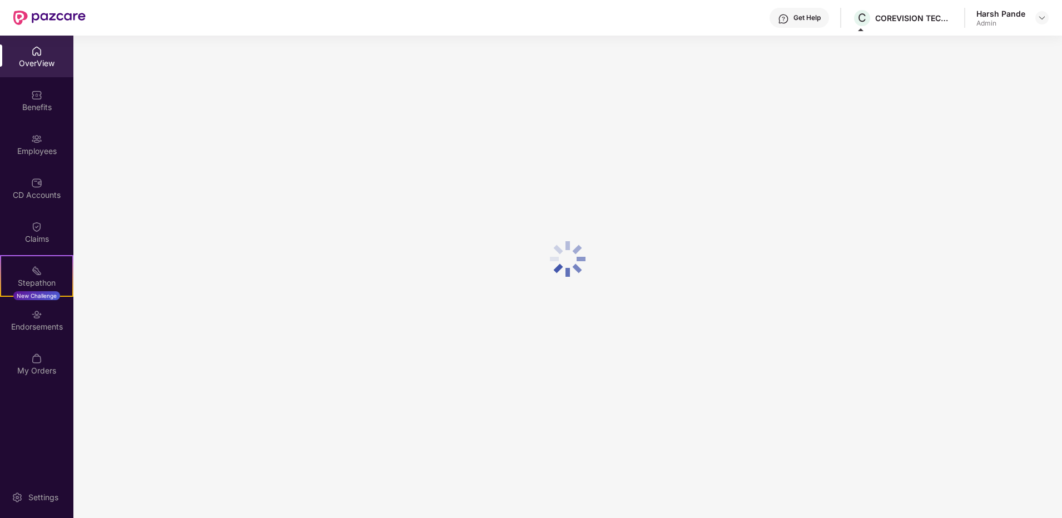
click at [46, 104] on div "Benefits" at bounding box center [36, 107] width 73 height 11
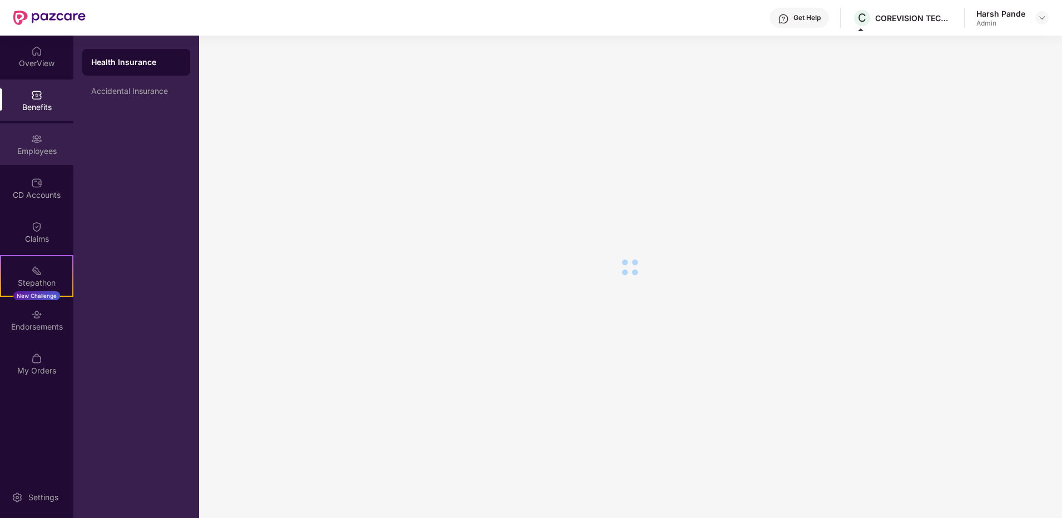
click at [41, 137] on img at bounding box center [36, 138] width 11 height 11
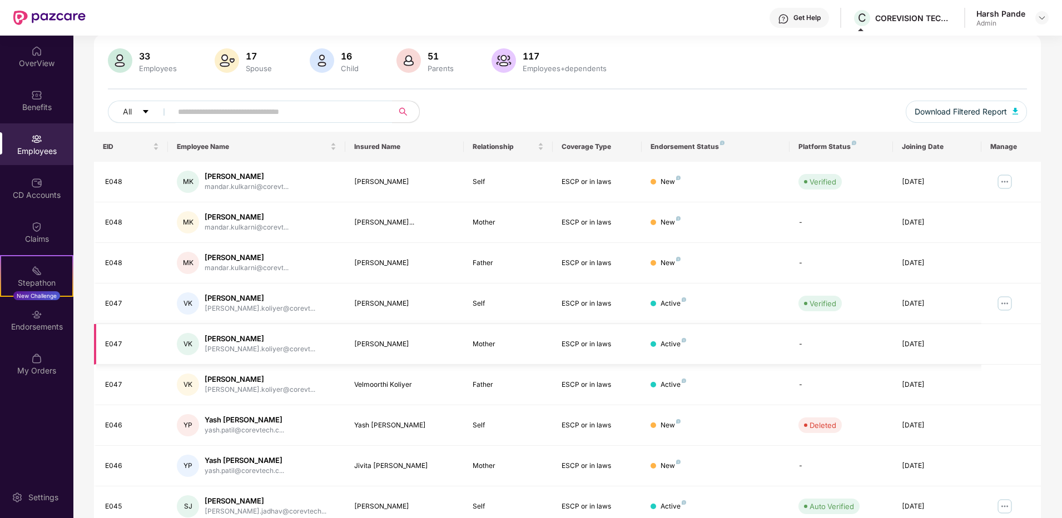
scroll to position [0, 0]
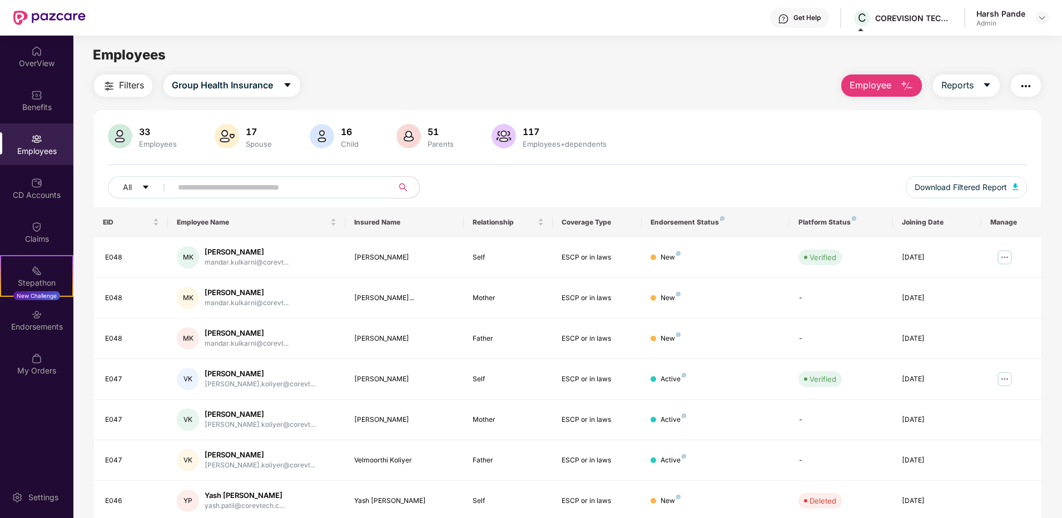
click at [222, 192] on input "text" at bounding box center [278, 187] width 200 height 17
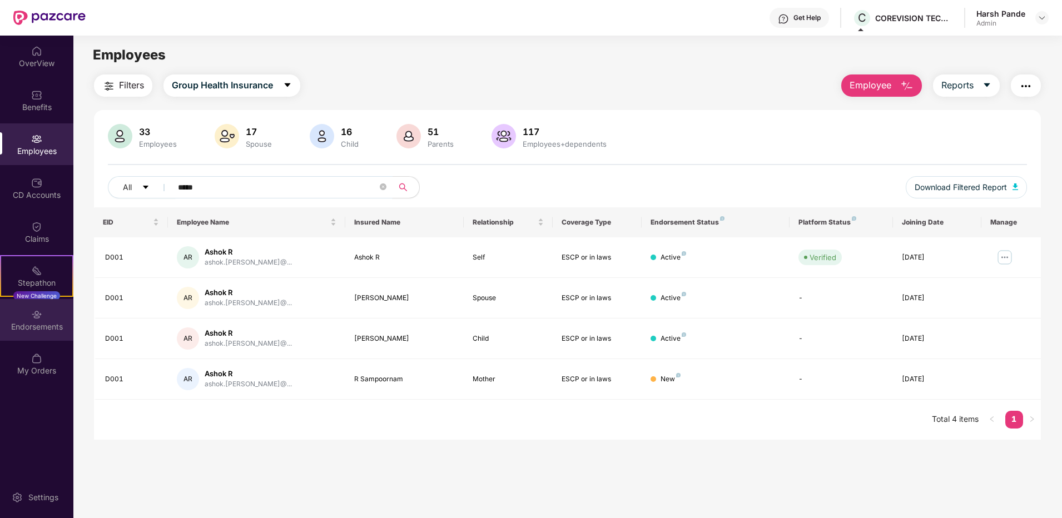
type input "*****"
click at [51, 325] on div "Endorsements" at bounding box center [36, 326] width 73 height 11
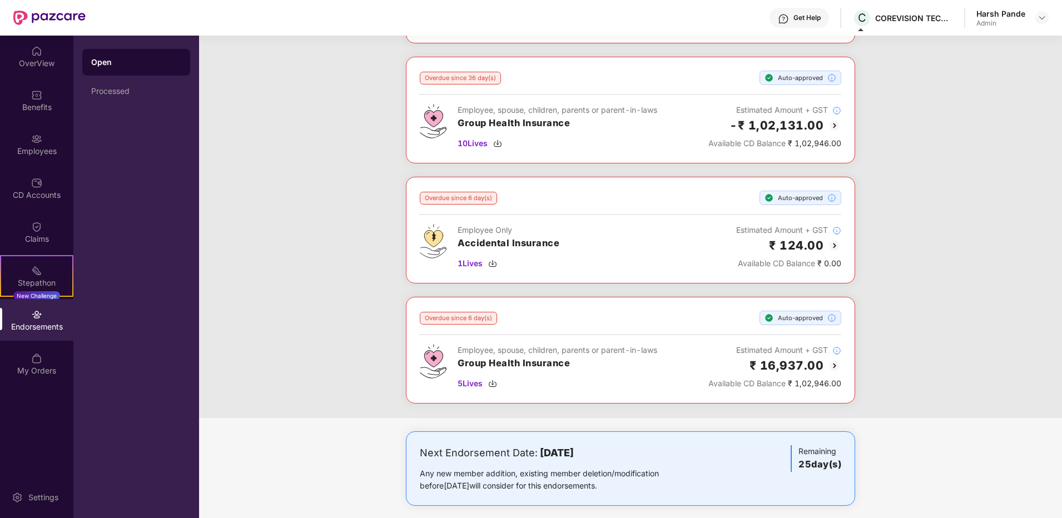
scroll to position [410, 0]
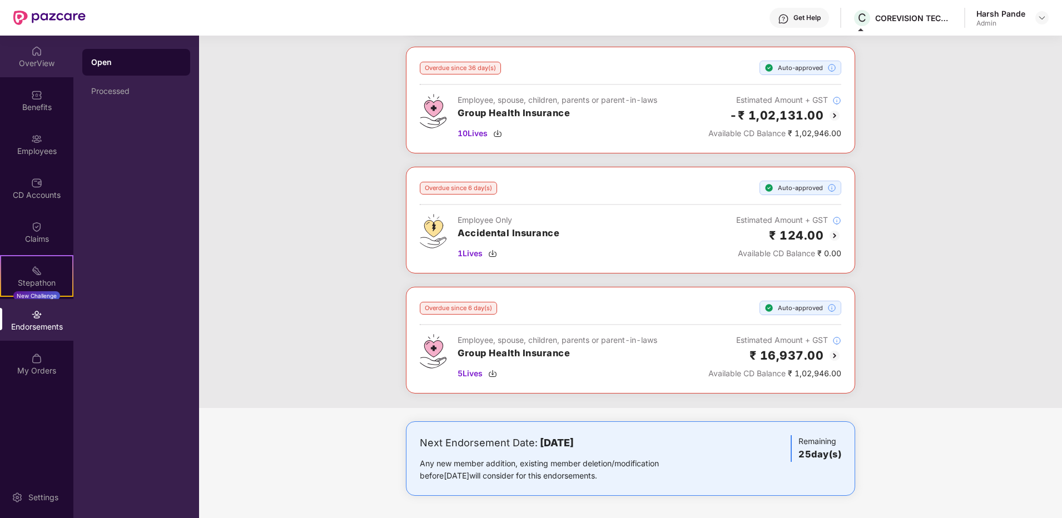
click at [35, 66] on div "OverView" at bounding box center [36, 63] width 73 height 11
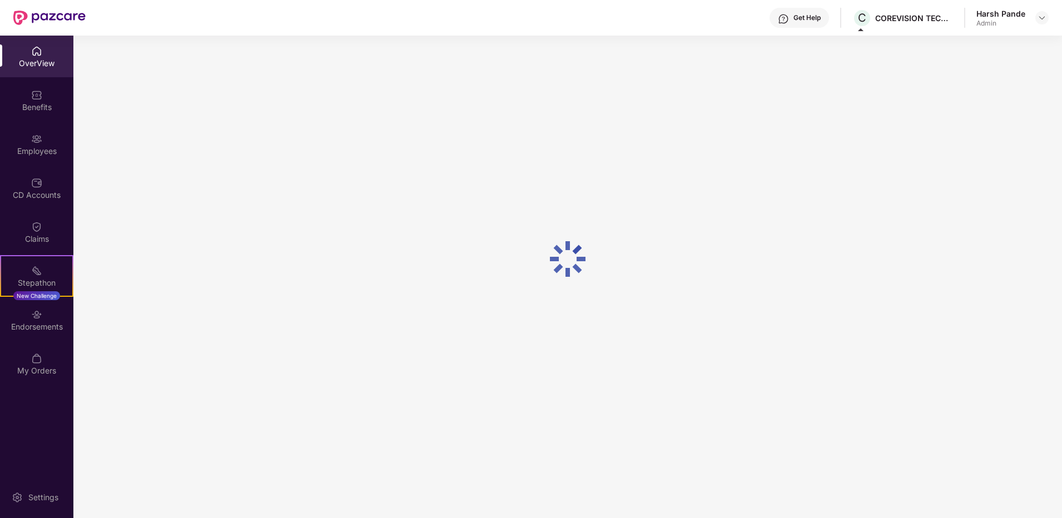
scroll to position [36, 0]
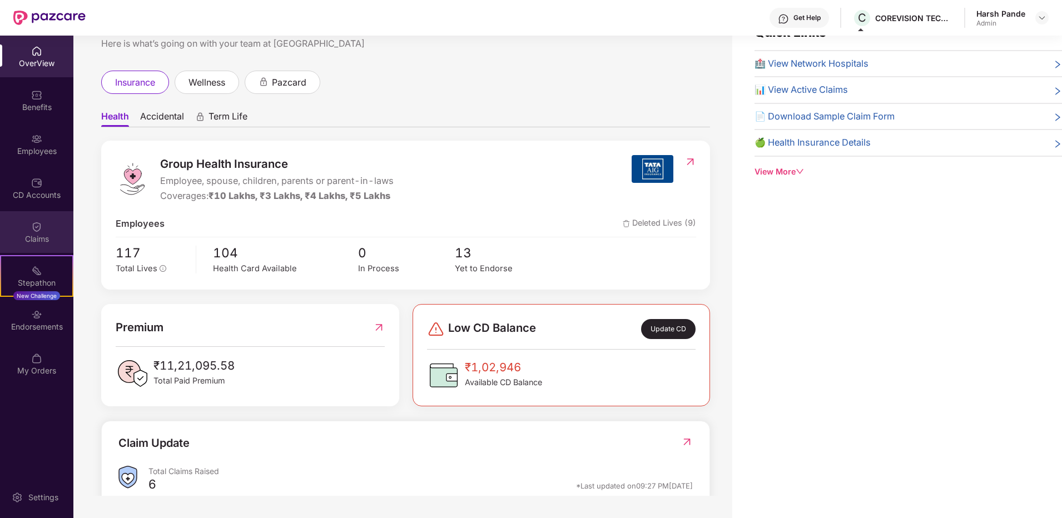
click at [43, 245] on div "Claims" at bounding box center [36, 232] width 73 height 42
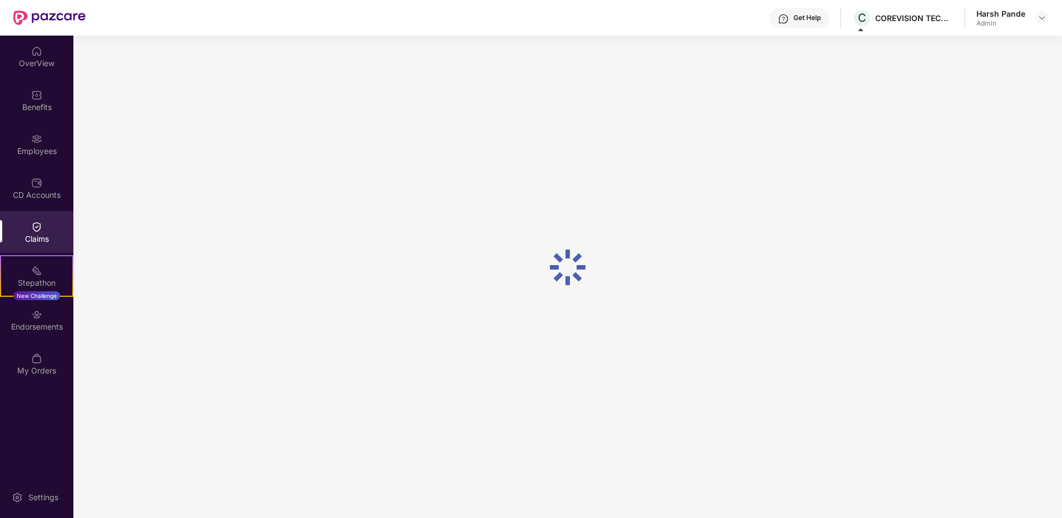
scroll to position [0, 0]
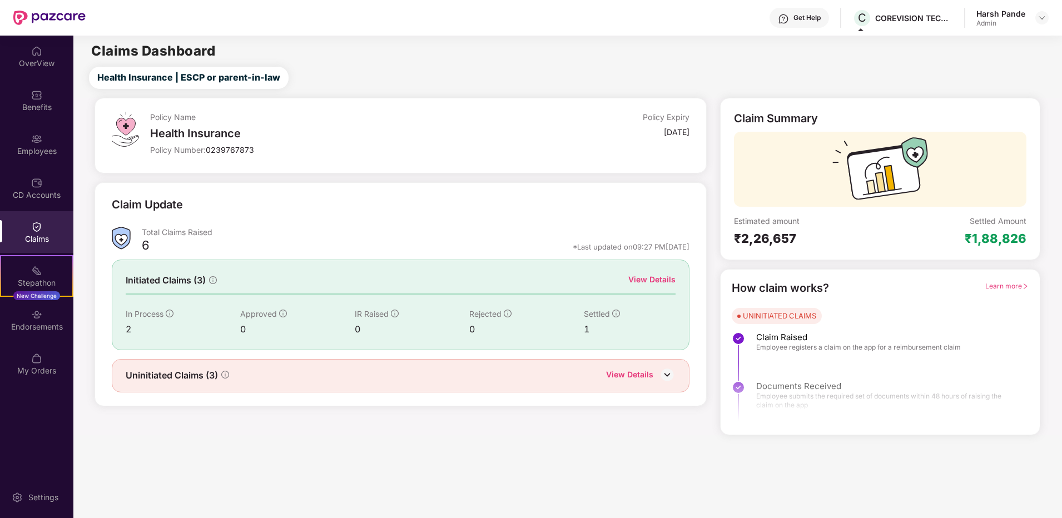
click at [642, 275] on div "View Details" at bounding box center [651, 279] width 47 height 12
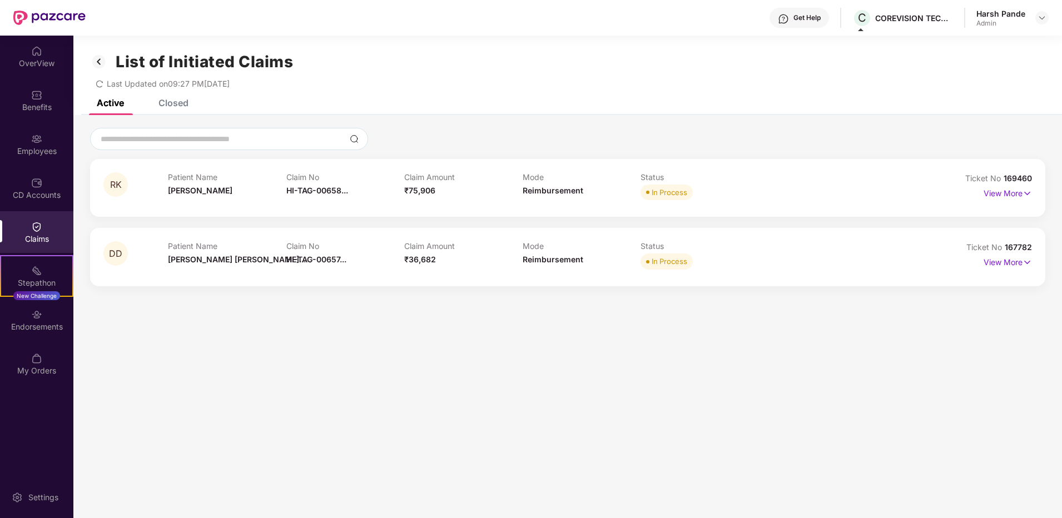
click at [102, 63] on img at bounding box center [99, 61] width 18 height 19
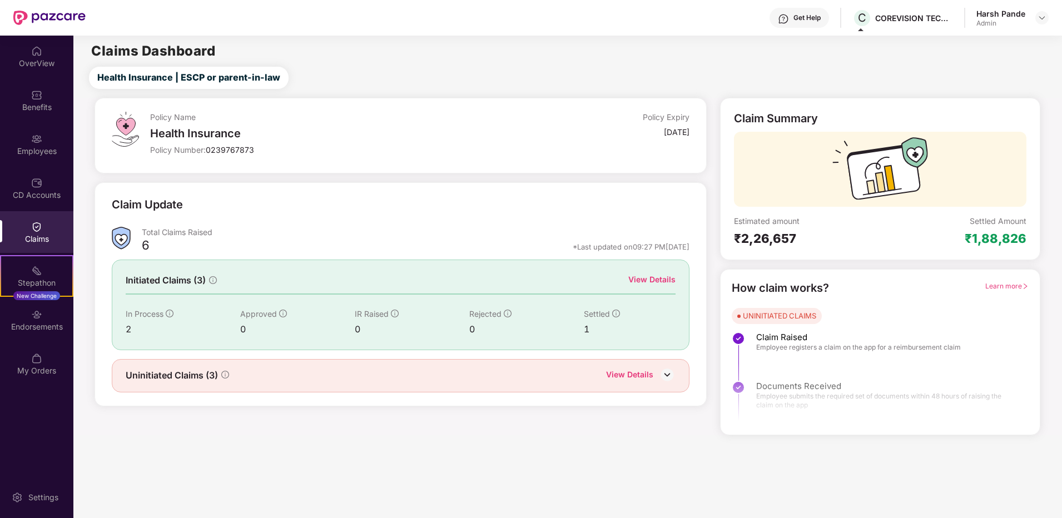
click at [669, 278] on div "View Details" at bounding box center [651, 279] width 47 height 12
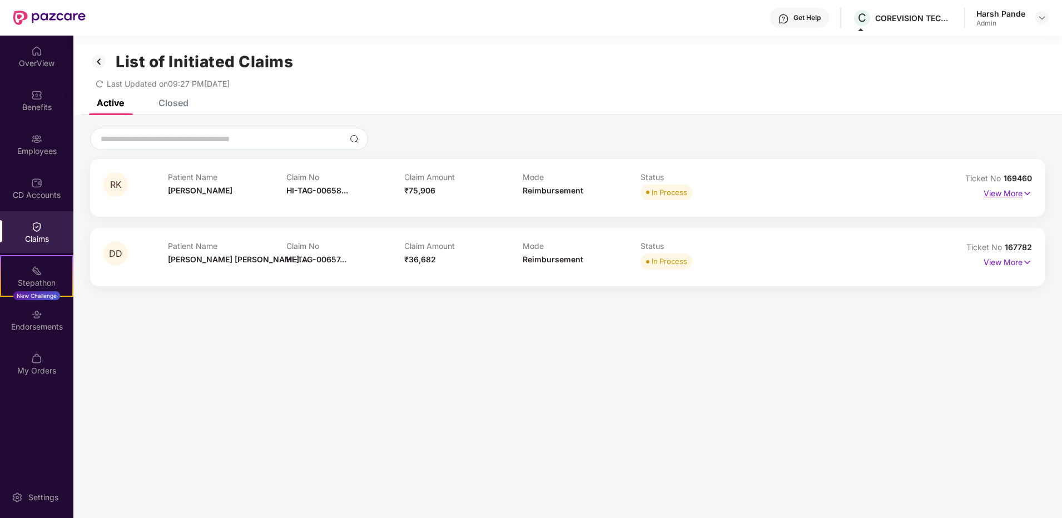
click at [996, 189] on p "View More" at bounding box center [1007, 192] width 48 height 15
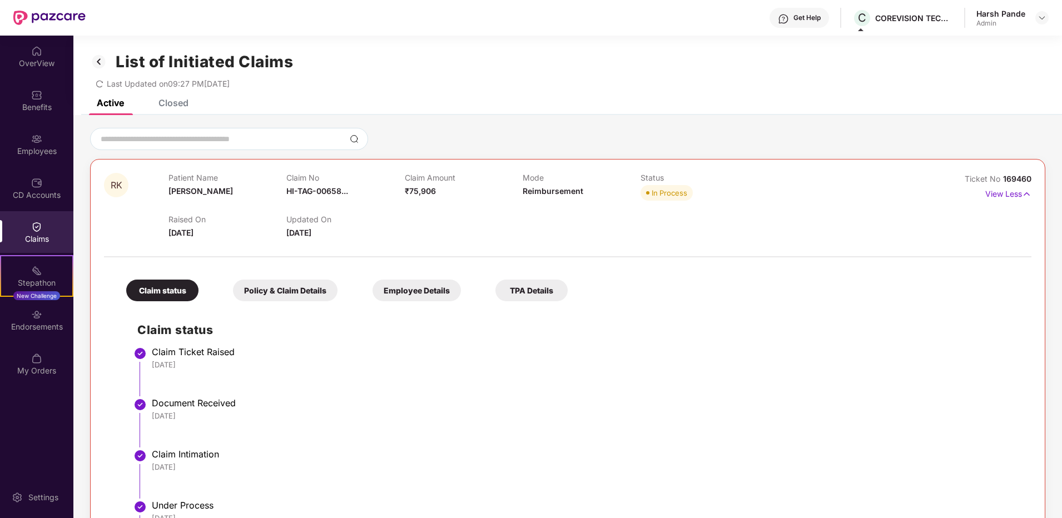
click at [299, 296] on div "Policy & Claim Details" at bounding box center [285, 291] width 104 height 22
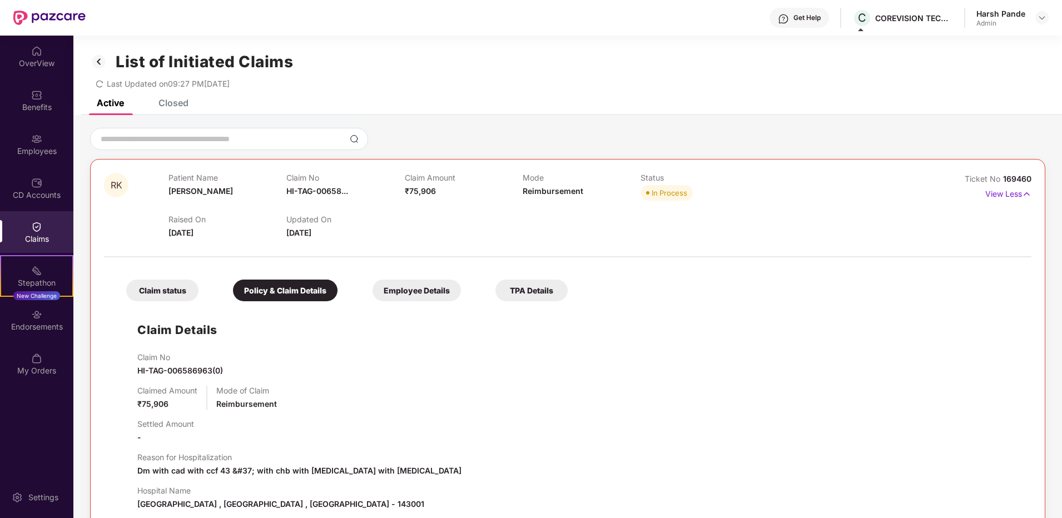
click at [157, 293] on div "Claim status" at bounding box center [162, 291] width 72 height 22
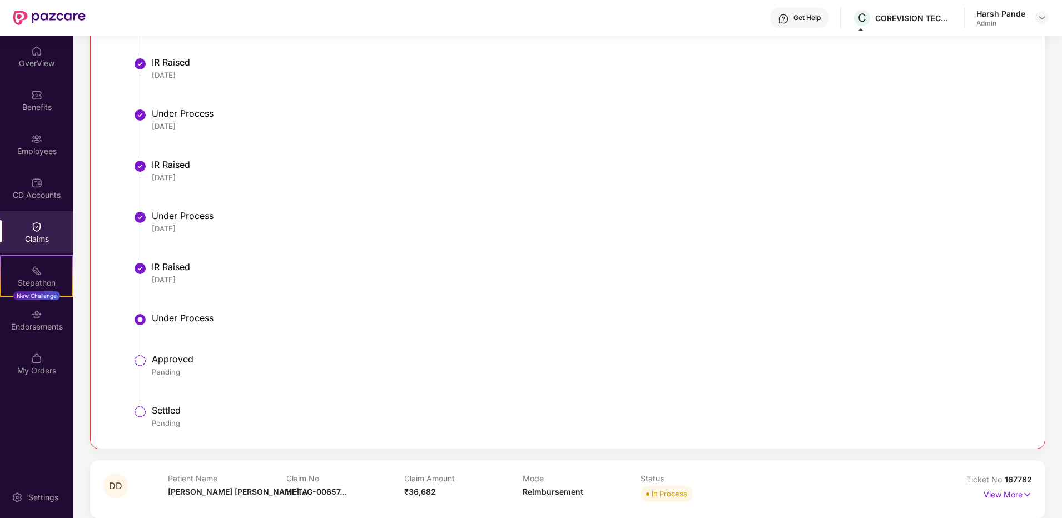
scroll to position [762, 0]
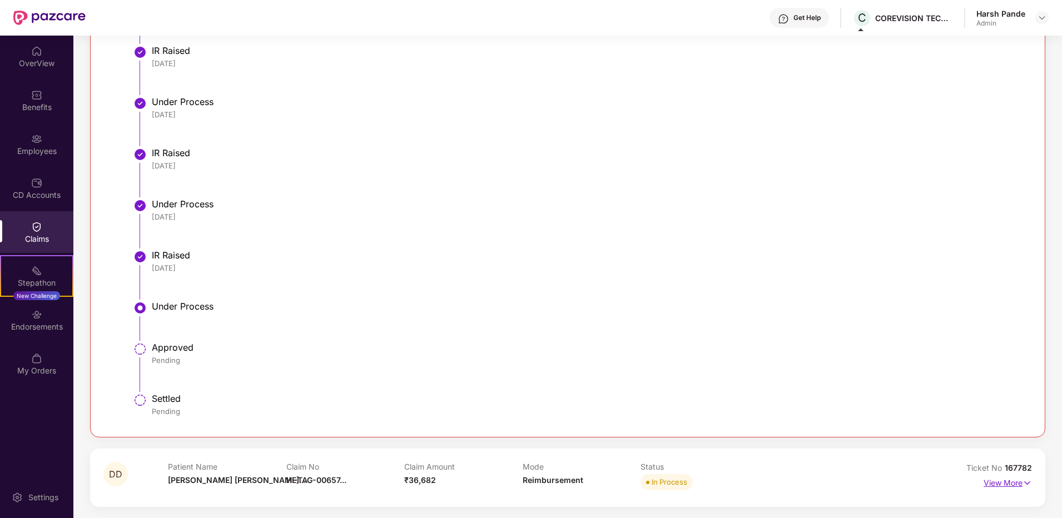
click at [1028, 484] on img at bounding box center [1026, 483] width 9 height 12
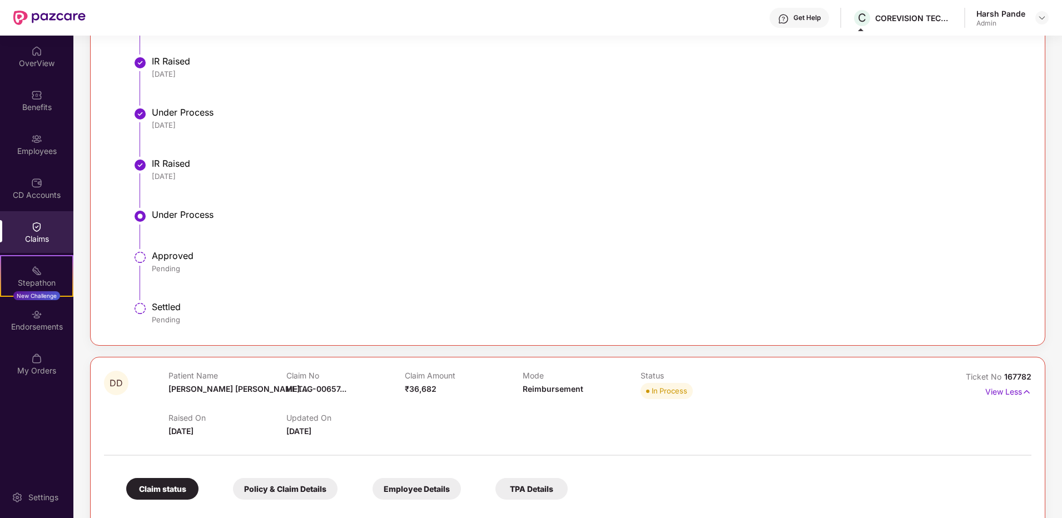
scroll to position [984, 0]
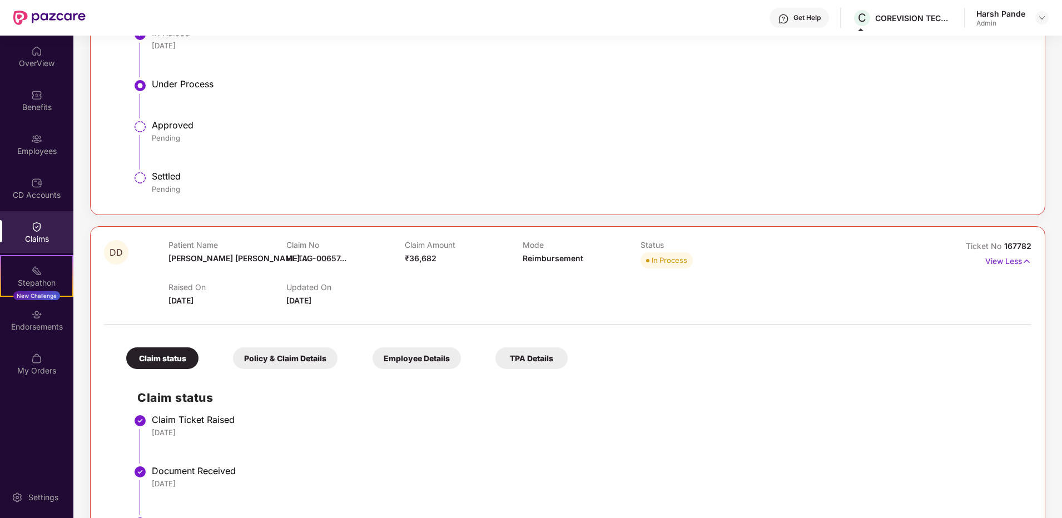
click at [286, 356] on div "Policy & Claim Details" at bounding box center [285, 358] width 104 height 22
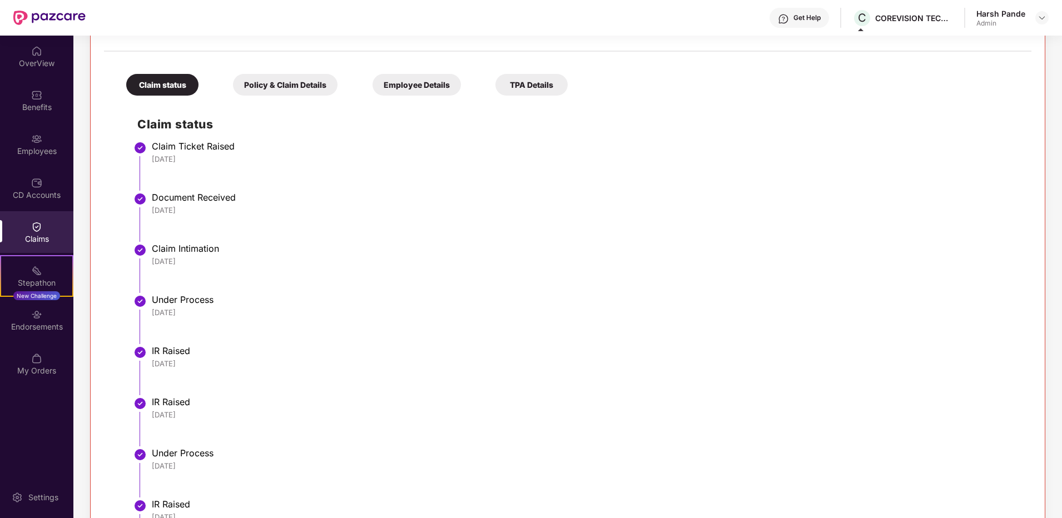
scroll to position [39, 0]
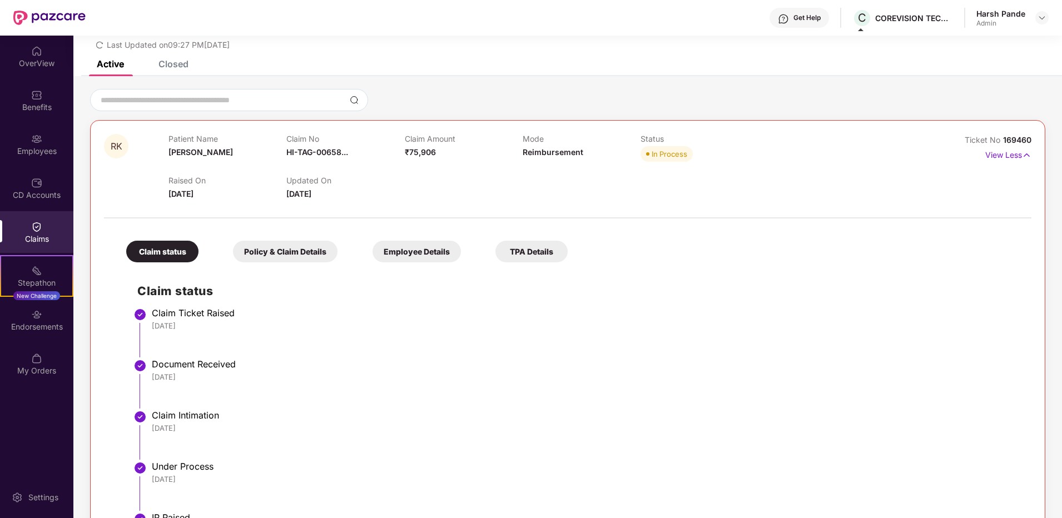
click at [276, 249] on div "Policy & Claim Details" at bounding box center [285, 252] width 104 height 22
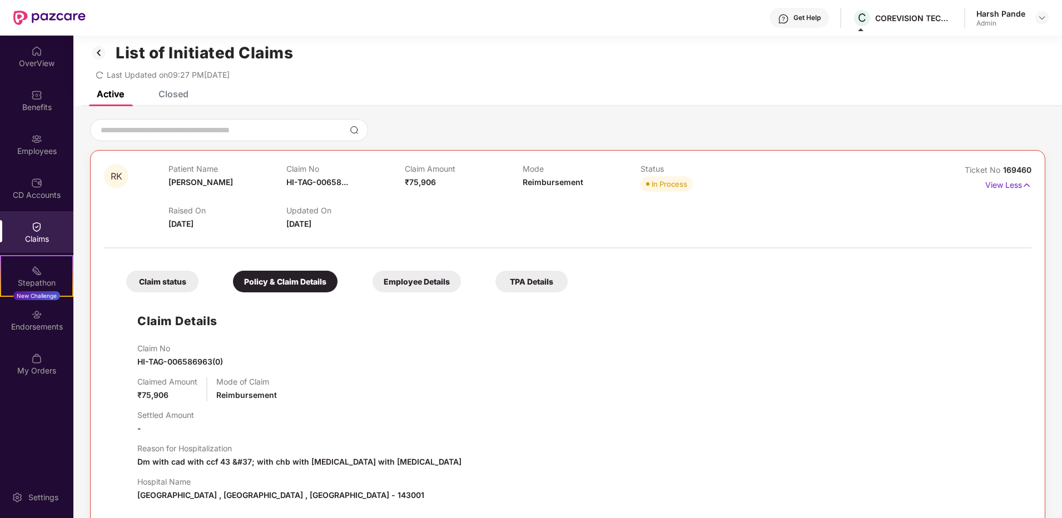
scroll to position [0, 0]
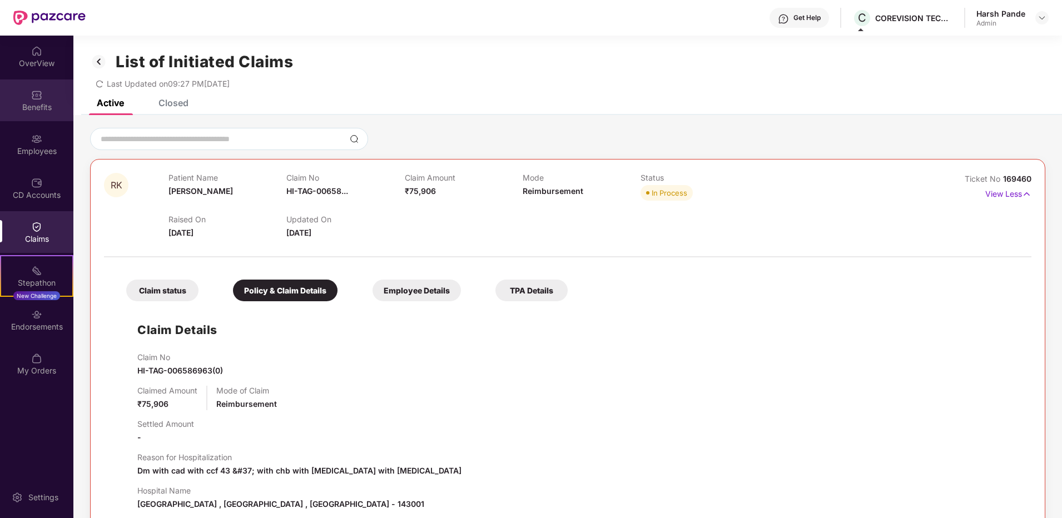
drag, startPoint x: 350, startPoint y: 42, endPoint x: 42, endPoint y: 118, distance: 317.8
click at [350, 42] on div "List of Initiated Claims Last Updated on 09:27 PM, 14 Oct 2025" at bounding box center [567, 68] width 988 height 64
